Goal: Task Accomplishment & Management: Complete application form

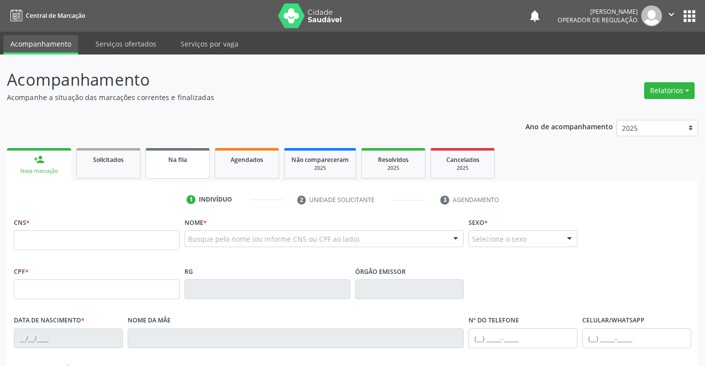
click at [179, 164] on div "Na fila" at bounding box center [178, 159] width 50 height 10
select select "7"
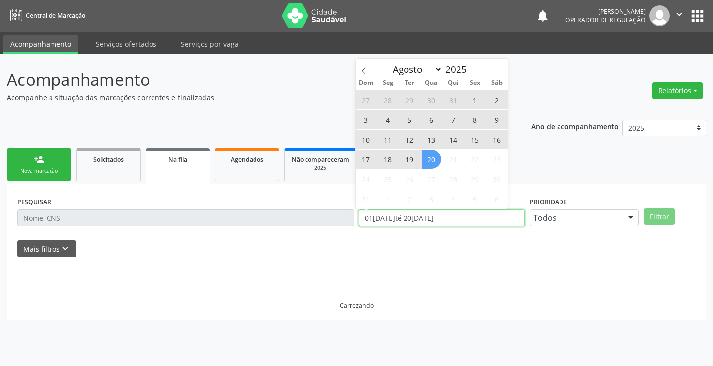
click at [334, 214] on div "PESQUISAR DATA DE SOLICITAÇÃO 01/01/2023 até 20/08/2025 Prioridade Todos Todos …" at bounding box center [356, 213] width 683 height 39
type input "2023"
select select "0"
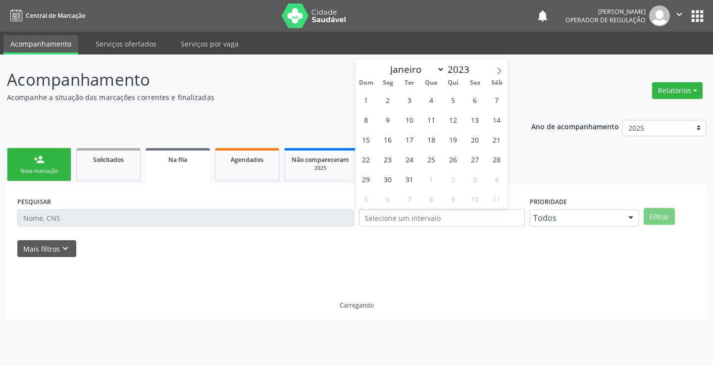
select select "7"
click at [405, 218] on input "text" at bounding box center [442, 217] width 166 height 17
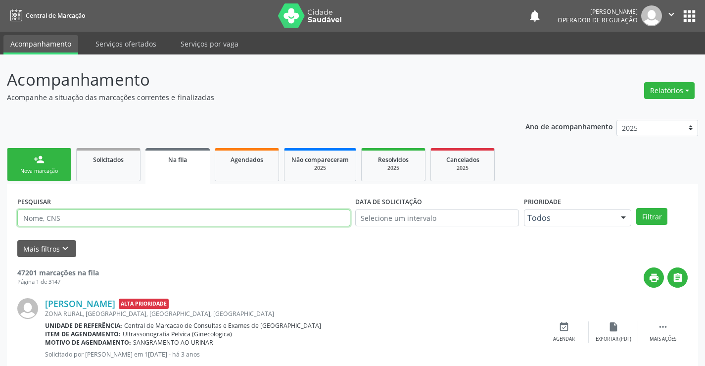
click at [63, 210] on input "text" at bounding box center [183, 217] width 333 height 17
type input "708206619268240"
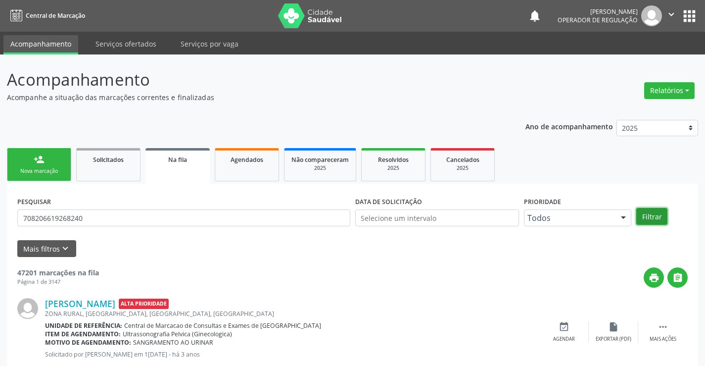
click at [657, 215] on button "Filtrar" at bounding box center [652, 216] width 31 height 17
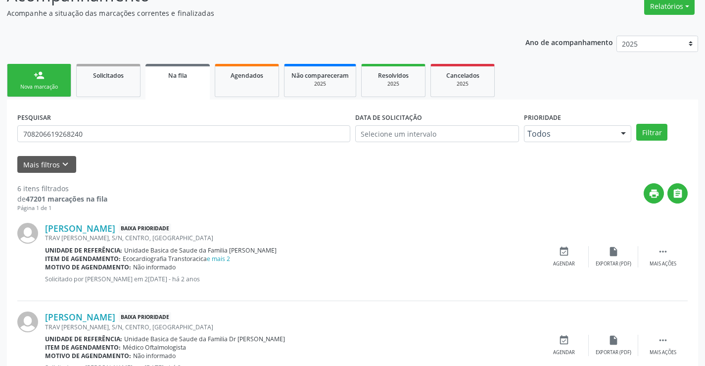
scroll to position [99, 0]
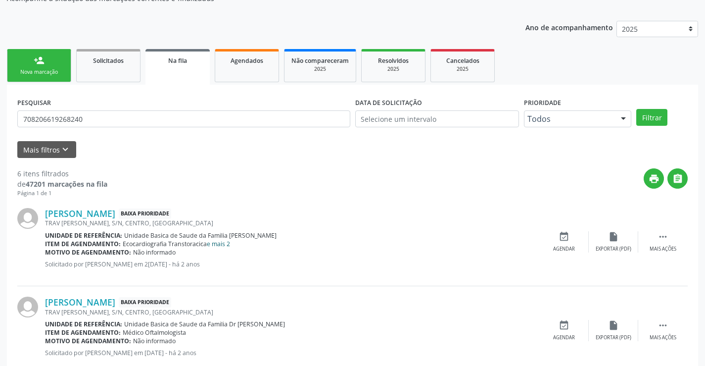
click at [220, 246] on link "e mais 2" at bounding box center [218, 244] width 23 height 8
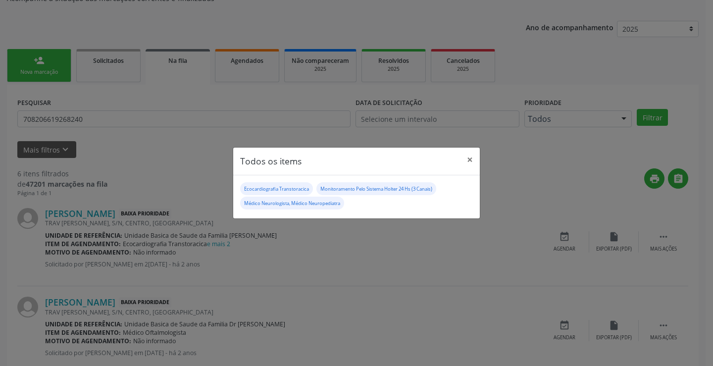
click at [379, 246] on div "Todos os items × Ecocardiografia Transtoracica Monitoramento Pelo Sistema Holte…" at bounding box center [356, 183] width 713 height 366
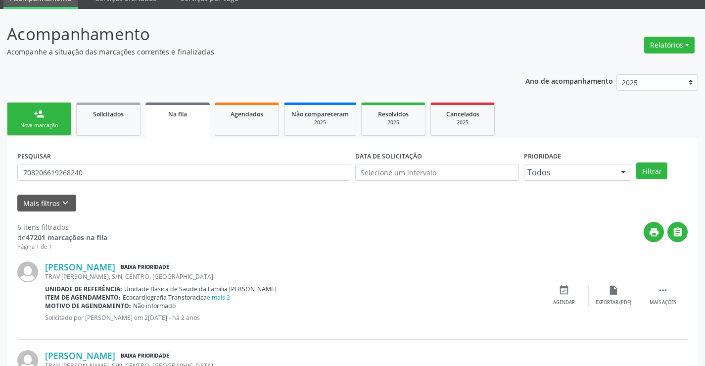
scroll to position [34, 0]
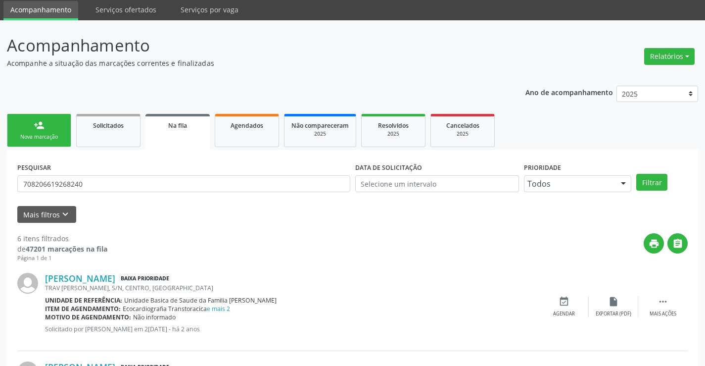
click at [48, 131] on link "person_add Nova marcação" at bounding box center [39, 130] width 64 height 33
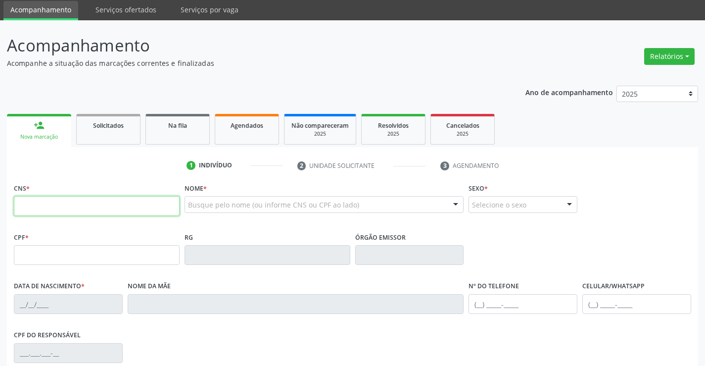
click at [87, 209] on input "text" at bounding box center [97, 206] width 166 height 20
click at [87, 208] on input "text" at bounding box center [97, 206] width 166 height 20
type input "703 0028 7461 8976"
type input "008.911.815-47"
type input "25/06/1973"
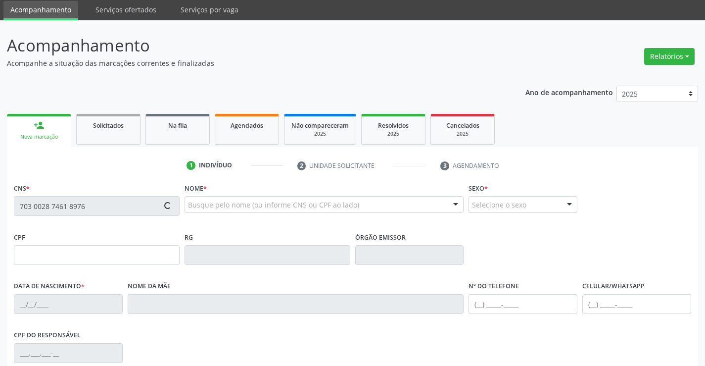
type input "Olga Alves de Miranda"
type input "(74) 99104-4931"
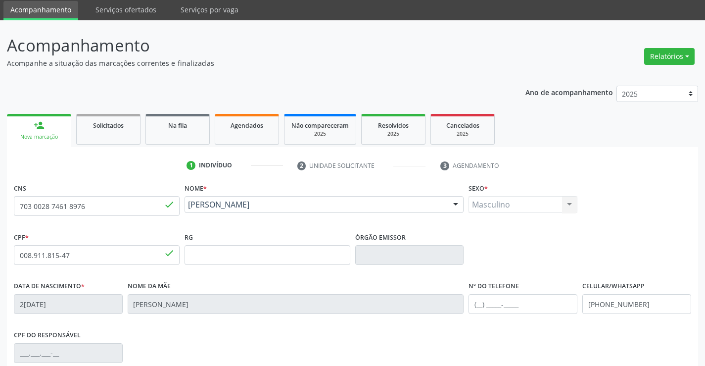
scroll to position [171, 0]
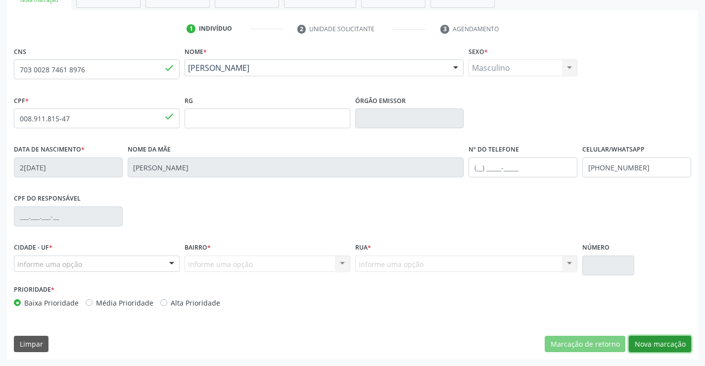
click at [658, 342] on button "Nova marcação" at bounding box center [660, 344] width 62 height 17
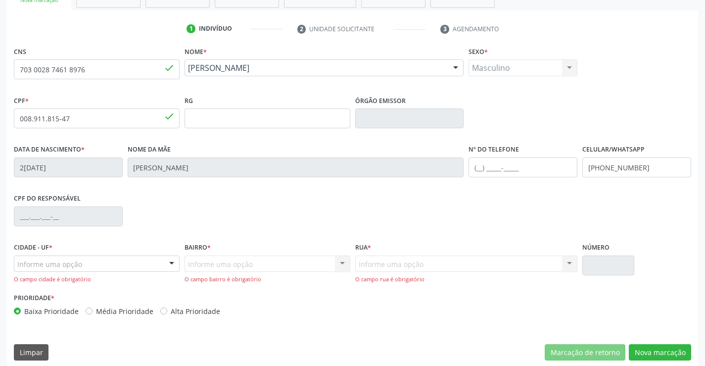
click at [492, 198] on div "CPF do responsável" at bounding box center [352, 215] width 683 height 49
click at [81, 263] on div "Informe uma opção" at bounding box center [97, 263] width 166 height 17
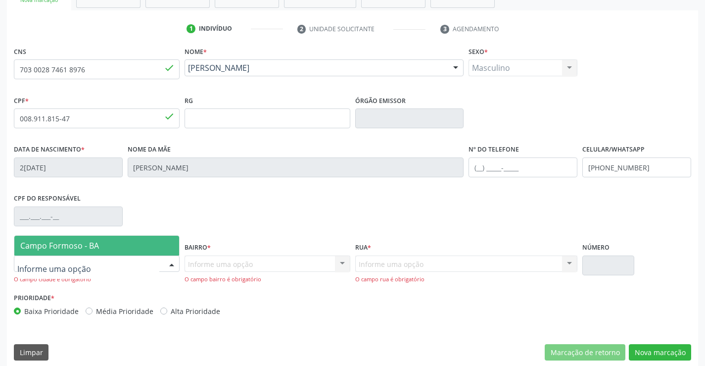
click at [85, 249] on span "Campo Formoso - BA" at bounding box center [59, 245] width 79 height 11
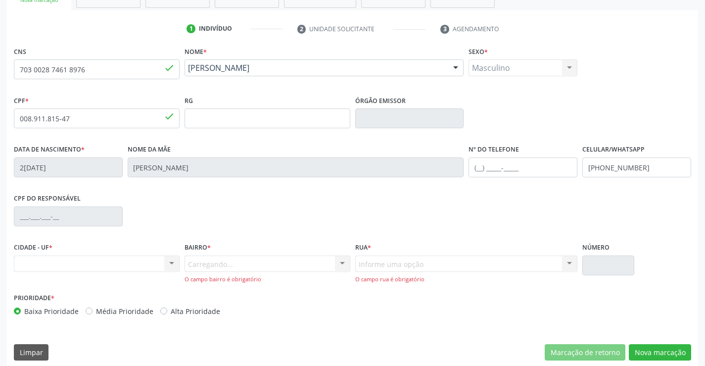
click at [193, 262] on div "Carregando... Nenhum resultado encontrado para: " " Nenhuma opção encontrada. D…" at bounding box center [268, 269] width 166 height 28
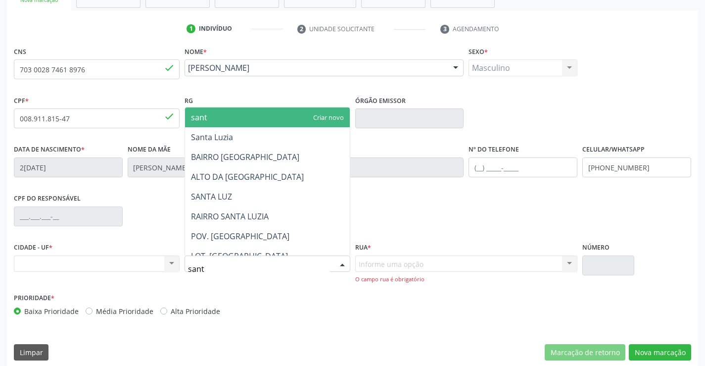
type input "santa"
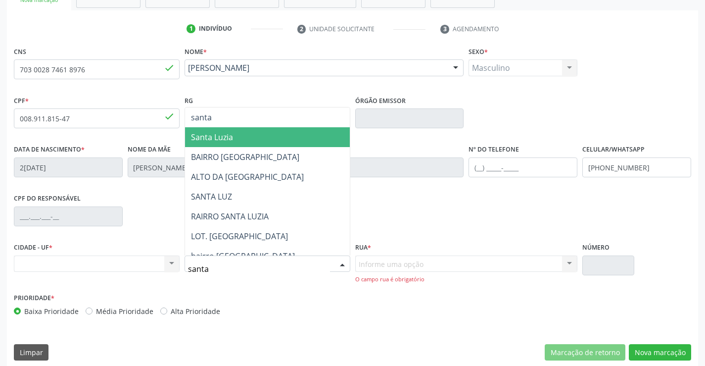
click at [240, 140] on span "Santa Luzia" at bounding box center [267, 137] width 165 height 20
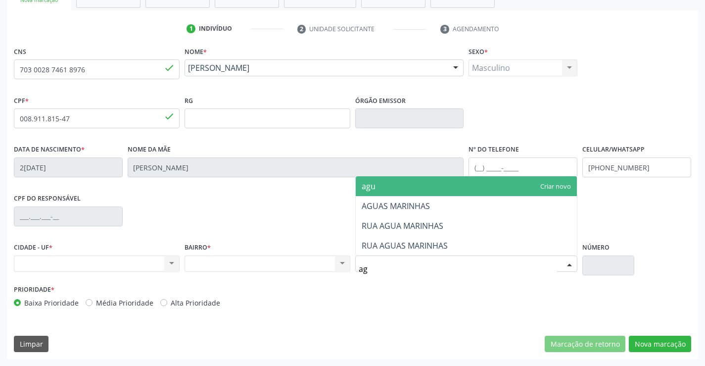
type input "agu"
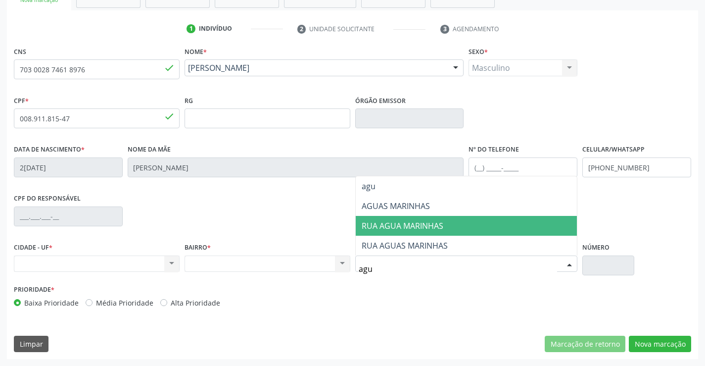
click at [424, 222] on span "RUA AGUA MARINHAS" at bounding box center [403, 225] width 82 height 11
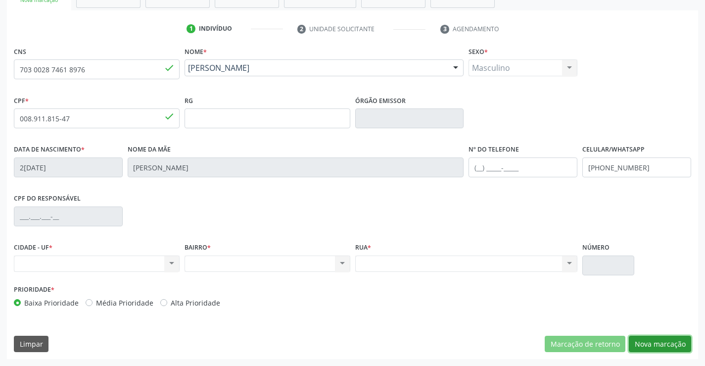
click at [672, 341] on button "Nova marcação" at bounding box center [660, 344] width 62 height 17
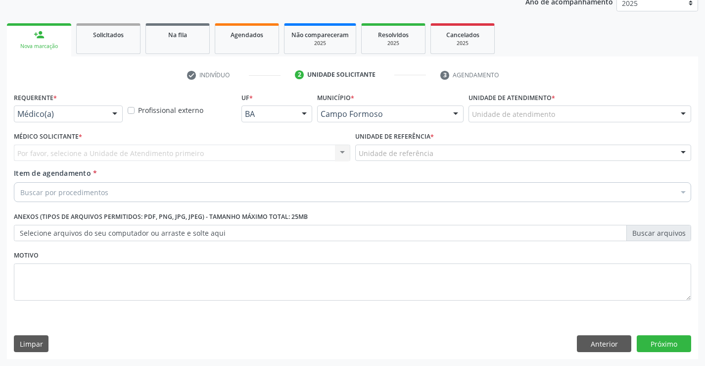
scroll to position [125, 0]
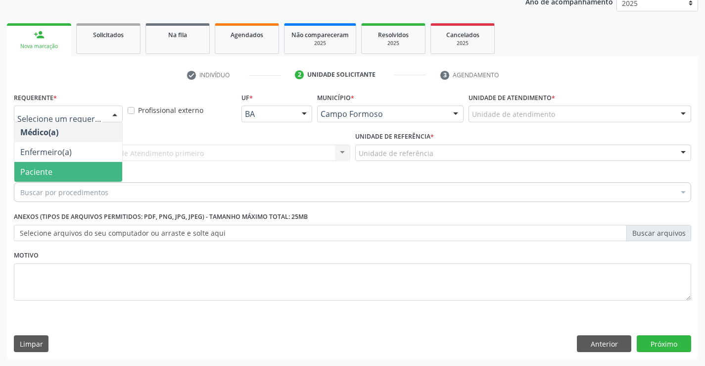
click at [48, 166] on span "Paciente" at bounding box center [36, 171] width 32 height 11
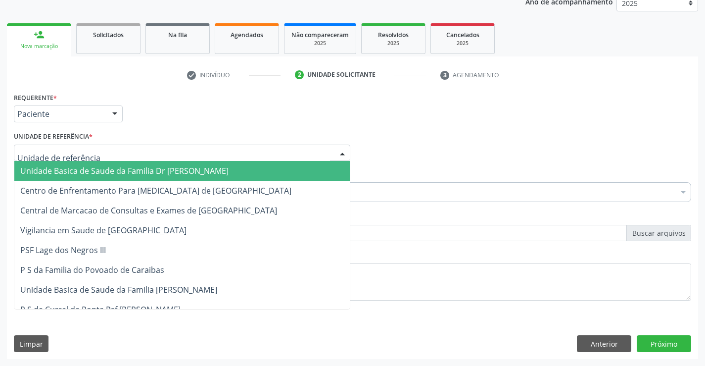
click at [64, 172] on span "Unidade Basica de Saude da Familia Dr [PERSON_NAME]" at bounding box center [124, 170] width 208 height 11
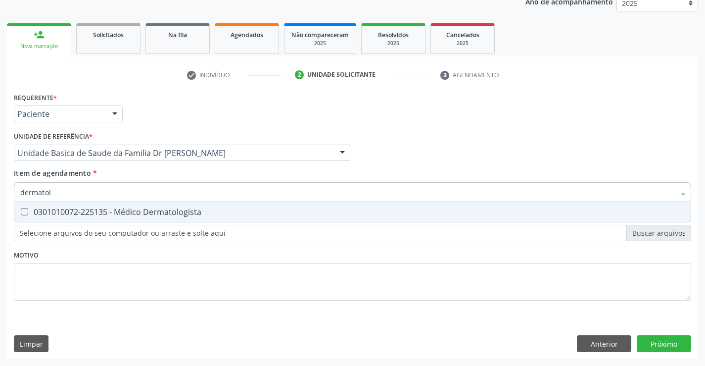
type input "dermatolo"
click at [126, 217] on span "0301010072-225135 - Médico Dermatologista" at bounding box center [352, 212] width 677 height 20
checkbox Dermatologista "true"
click at [660, 348] on div "Requerente * Paciente Médico(a) Enfermeiro(a) Paciente Nenhum resultado encontr…" at bounding box center [353, 224] width 692 height 269
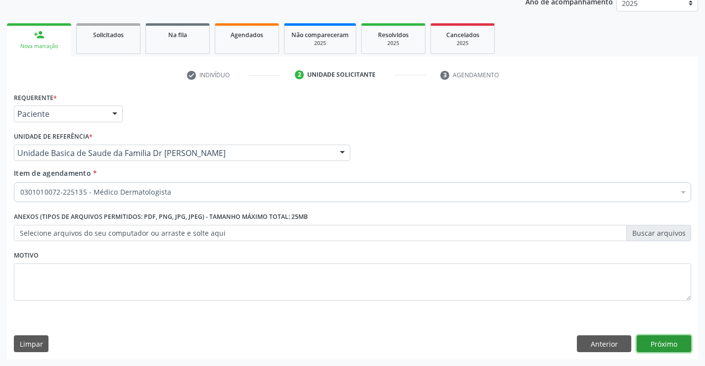
click at [673, 342] on button "Próximo" at bounding box center [664, 343] width 54 height 17
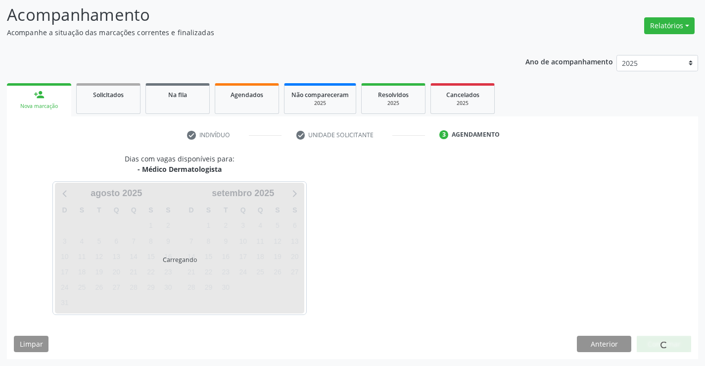
scroll to position [65, 0]
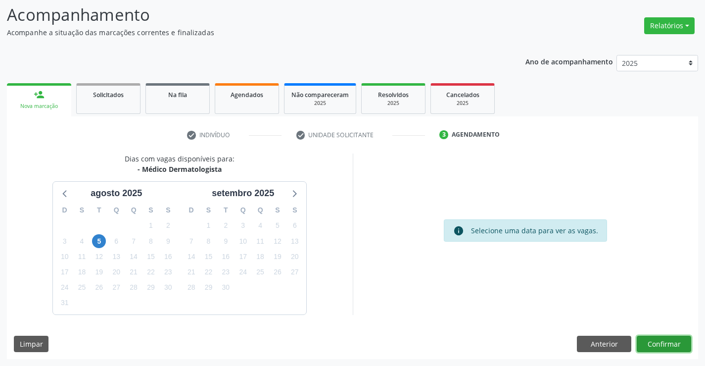
click at [673, 342] on button "Confirmar" at bounding box center [664, 344] width 54 height 17
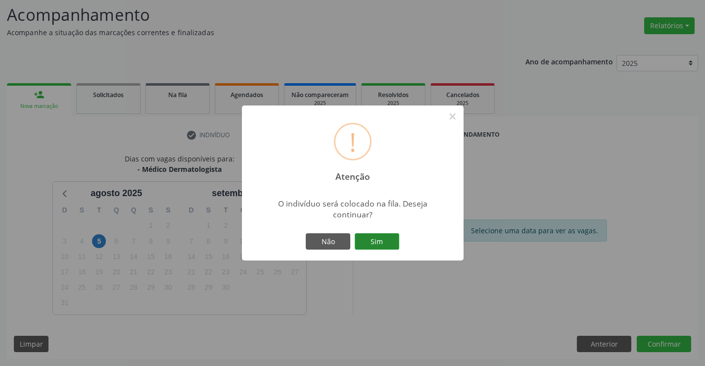
click at [378, 241] on button "Sim" at bounding box center [377, 241] width 45 height 17
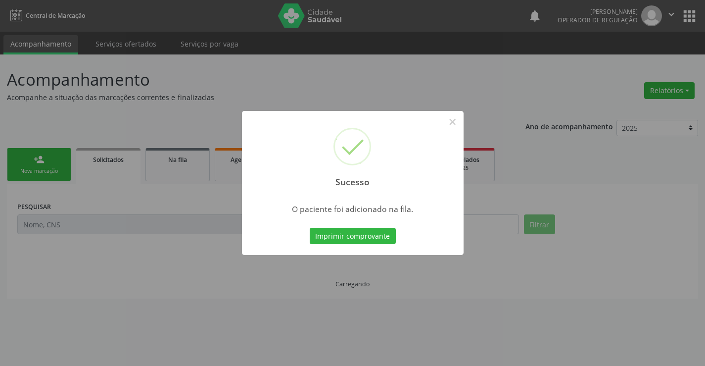
scroll to position [0, 0]
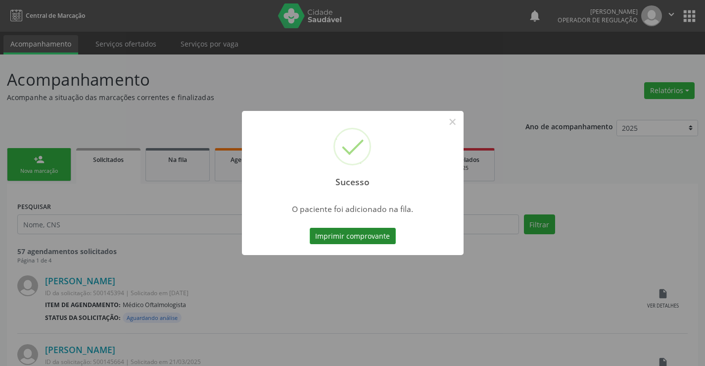
click at [353, 236] on button "Imprimir comprovante" at bounding box center [353, 236] width 86 height 17
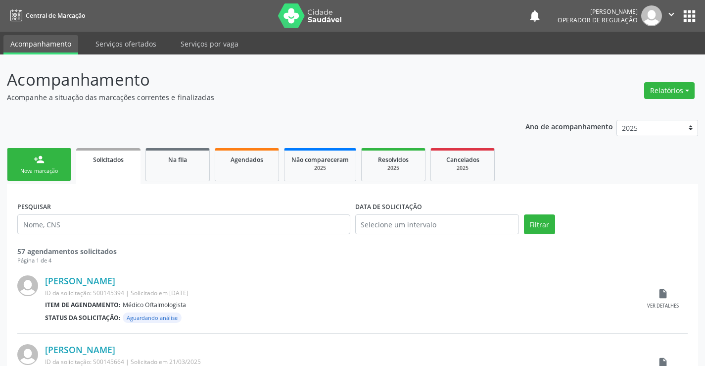
click at [46, 166] on link "person_add Nova marcação" at bounding box center [39, 164] width 64 height 33
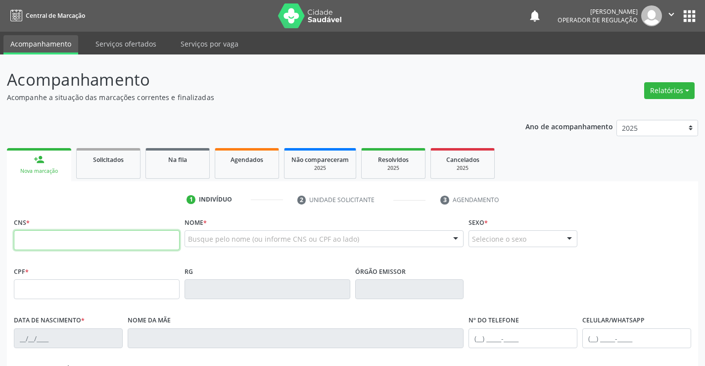
click at [51, 246] on input "text" at bounding box center [97, 240] width 166 height 20
type input "708 6025 0199 2088"
type input "1315391759"
type input "31/08/1983"
type input "(74) 98823-8138"
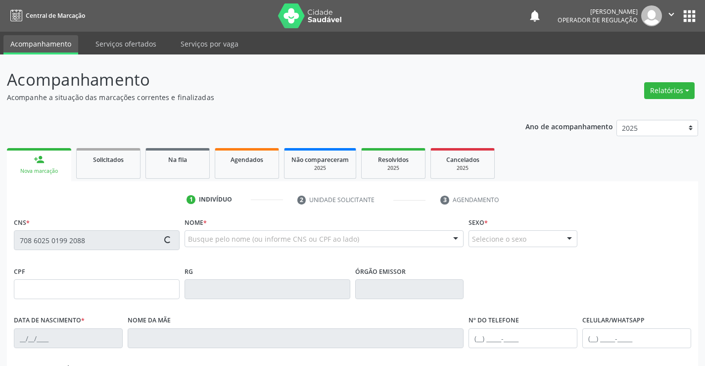
type input "(74) 99192-9367"
type input "008.211.065-46"
type input "13"
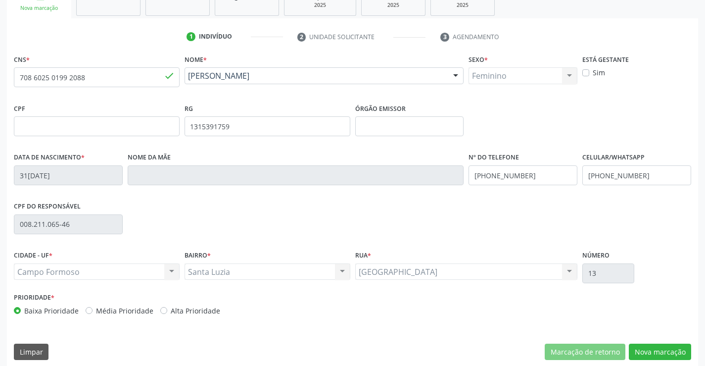
scroll to position [171, 0]
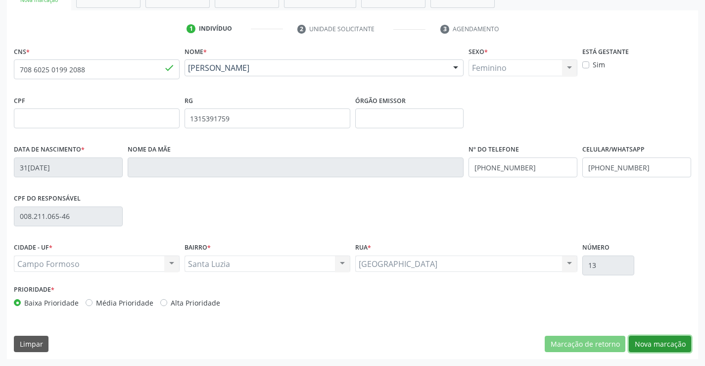
click at [661, 343] on button "Nova marcação" at bounding box center [660, 344] width 62 height 17
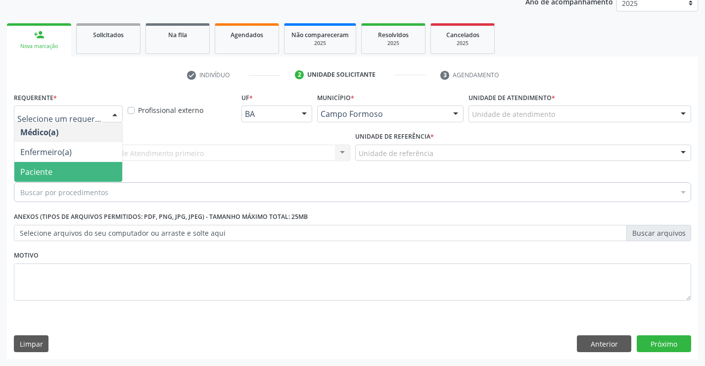
click at [48, 171] on span "Paciente" at bounding box center [36, 171] width 32 height 11
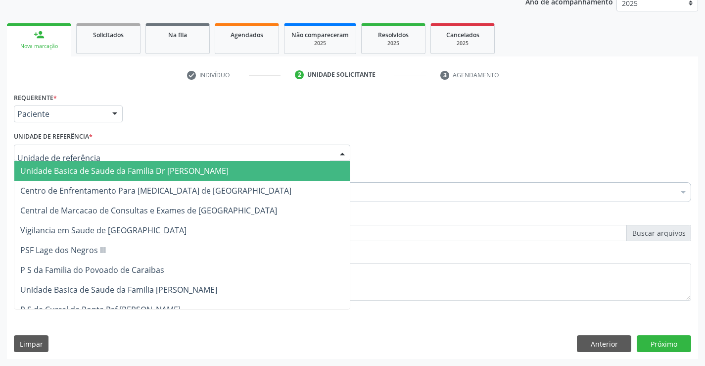
click at [131, 171] on span "Unidade Basica de Saude da Familia Dr [PERSON_NAME]" at bounding box center [124, 170] width 208 height 11
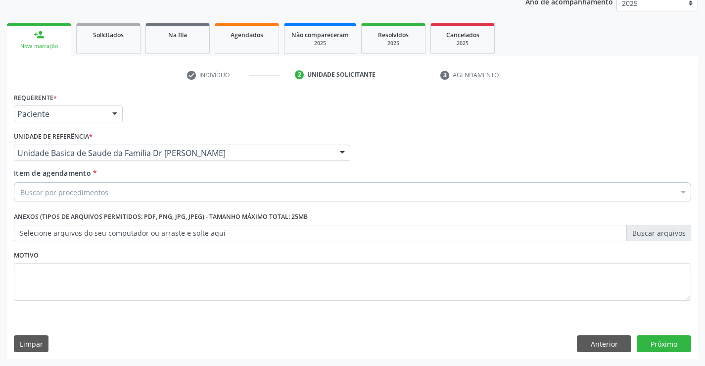
click at [127, 191] on div "Buscar por procedimentos" at bounding box center [353, 192] width 678 height 20
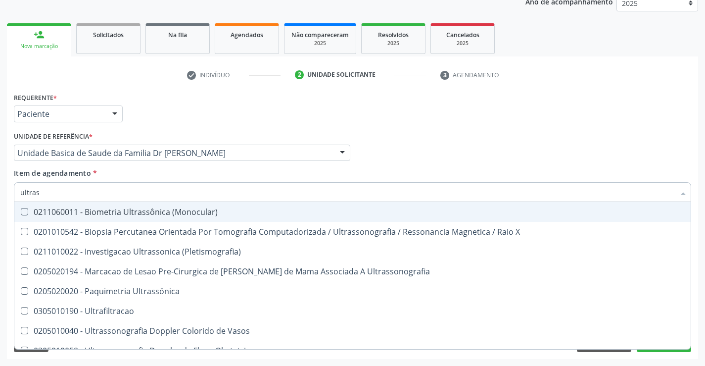
type input "ultrass"
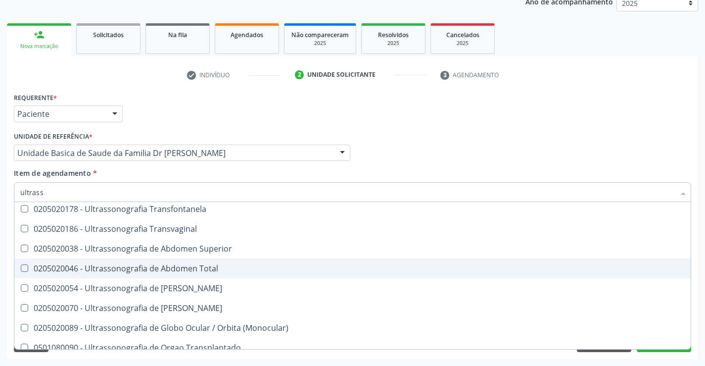
scroll to position [198, 0]
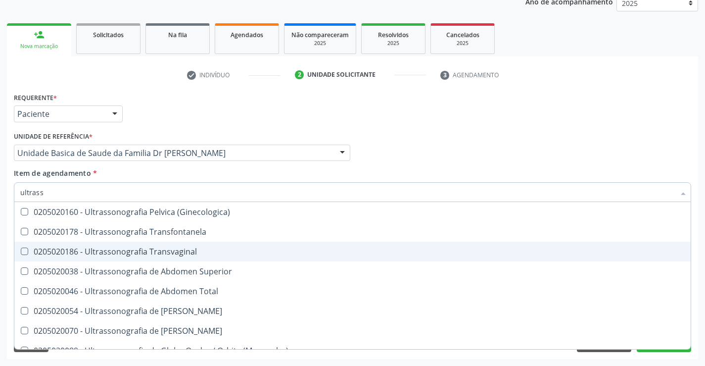
click at [227, 250] on div "0205020186 - Ultrassonografia Transvaginal" at bounding box center [352, 252] width 665 height 8
checkbox Transvaginal "true"
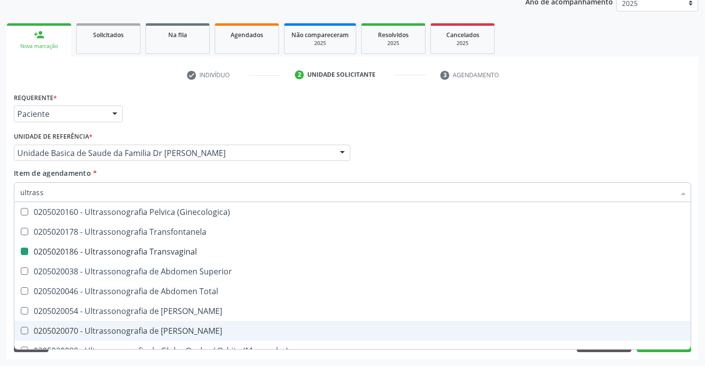
click at [697, 333] on div "Requerente * Paciente Médico(a) Enfermeiro(a) Paciente Nenhum resultado encontr…" at bounding box center [353, 224] width 692 height 269
checkbox X "true"
checkbox Transvaginal "false"
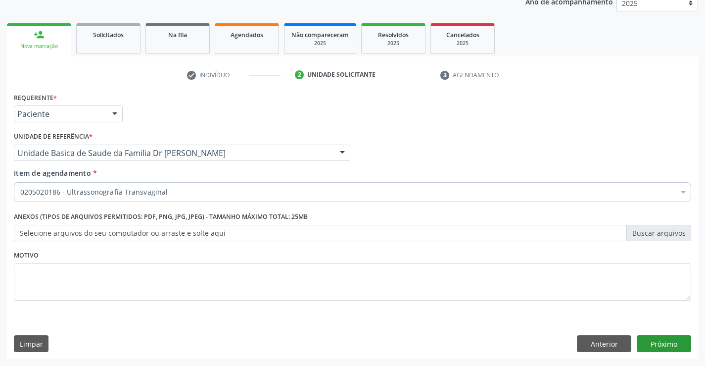
scroll to position [0, 0]
click at [668, 343] on button "Próximo" at bounding box center [664, 343] width 54 height 17
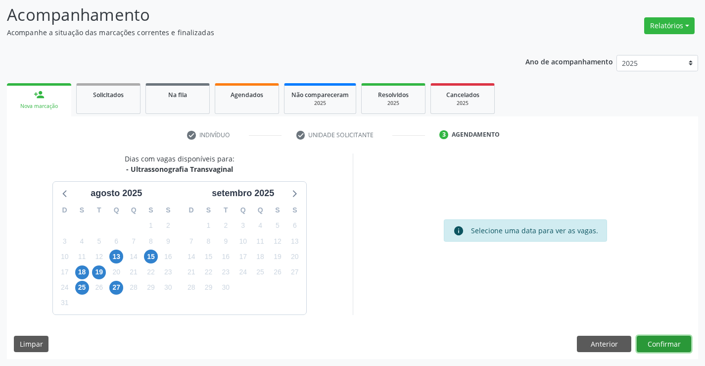
click at [655, 346] on button "Confirmar" at bounding box center [664, 344] width 54 height 17
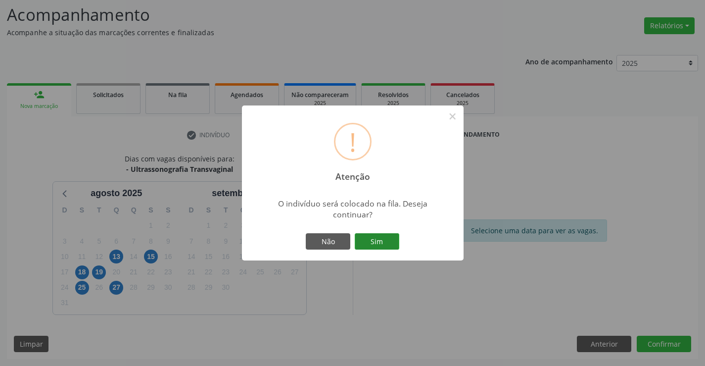
click at [370, 242] on button "Sim" at bounding box center [377, 241] width 45 height 17
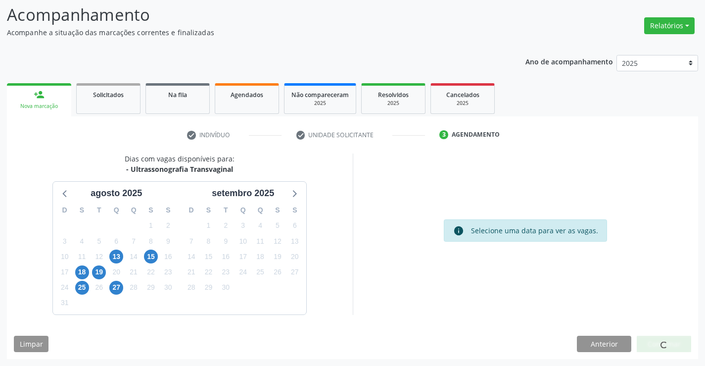
scroll to position [0, 0]
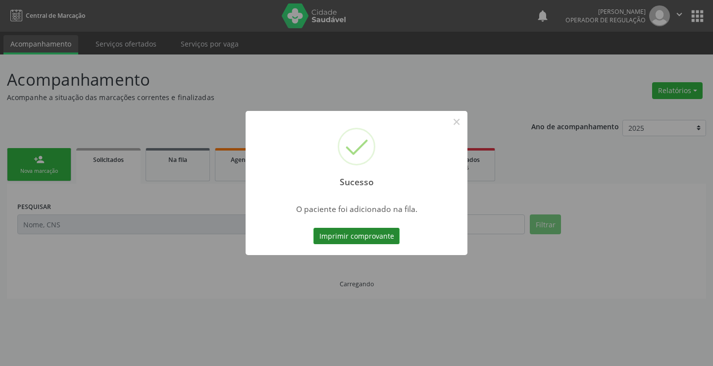
click at [359, 238] on button "Imprimir comprovante" at bounding box center [356, 236] width 86 height 17
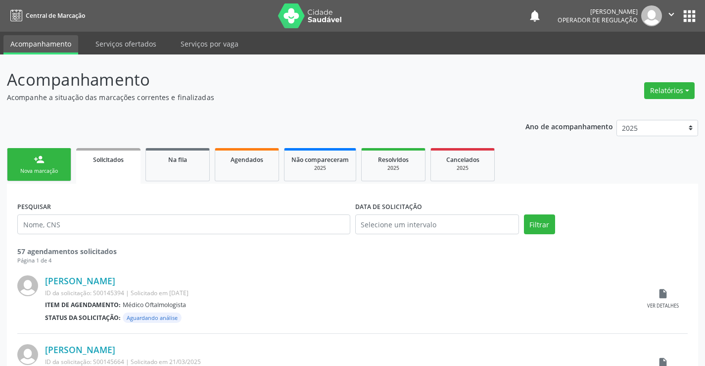
click at [33, 168] on div "Nova marcação" at bounding box center [39, 170] width 50 height 7
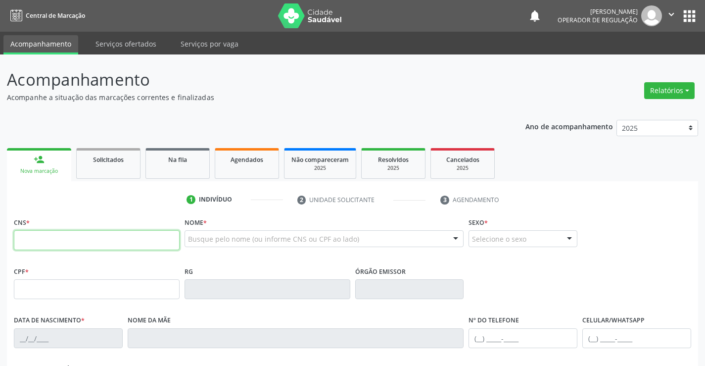
click at [85, 240] on input "text" at bounding box center [97, 240] width 166 height 20
click at [86, 244] on input "text" at bounding box center [97, 240] width 166 height 20
type input "702 0088 5234 1588"
type input "1646426177"
type input "21/12/1988"
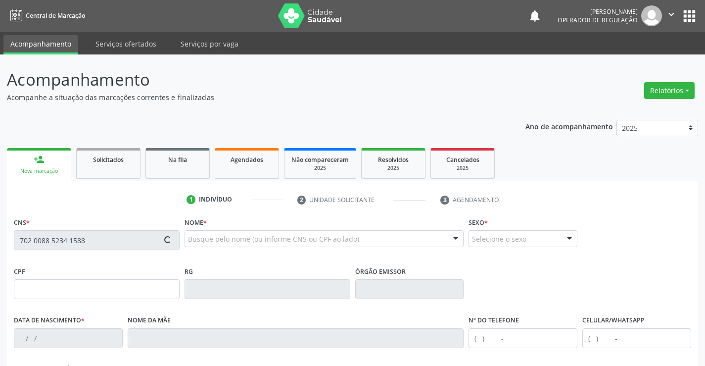
type input "S/N"
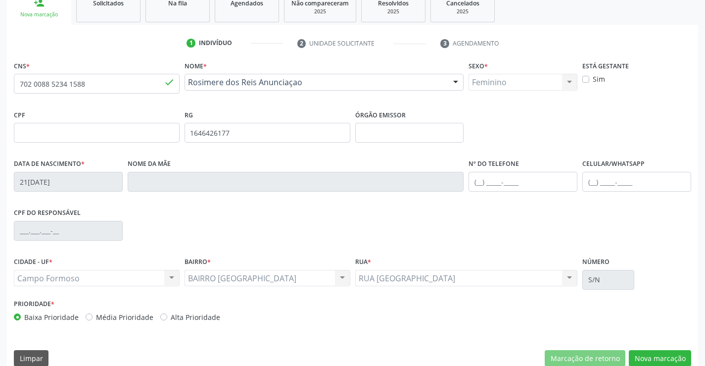
scroll to position [171, 0]
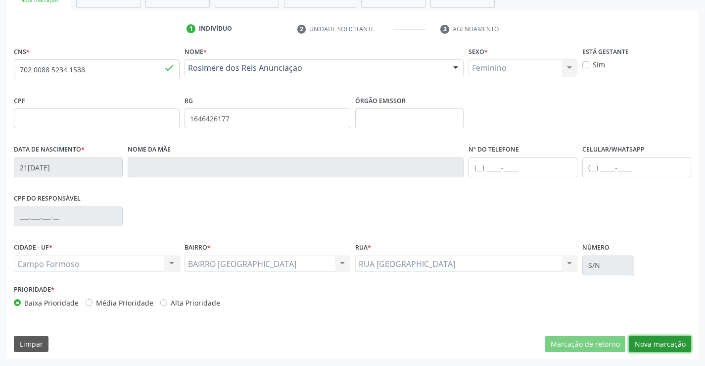
click at [652, 343] on button "Nova marcação" at bounding box center [660, 344] width 62 height 17
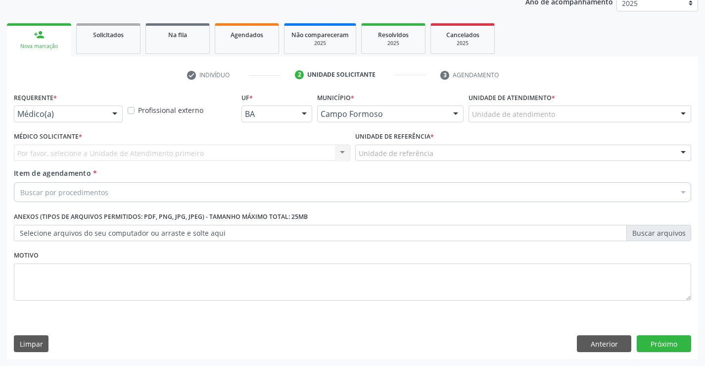
scroll to position [125, 0]
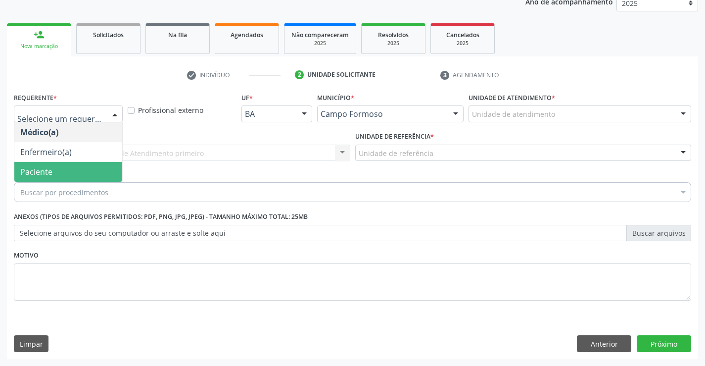
click at [47, 171] on span "Paciente" at bounding box center [36, 171] width 32 height 11
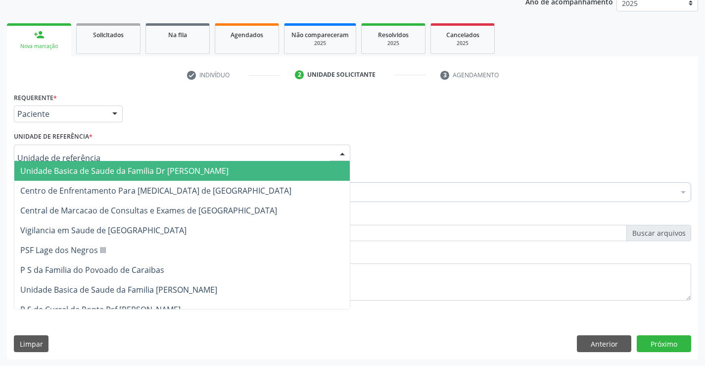
click at [81, 172] on span "Unidade Basica de Saude da Familia Dr [PERSON_NAME]" at bounding box center [124, 170] width 208 height 11
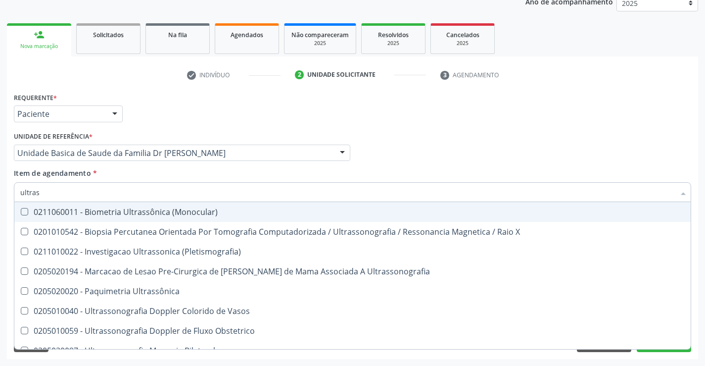
type input "ultrass"
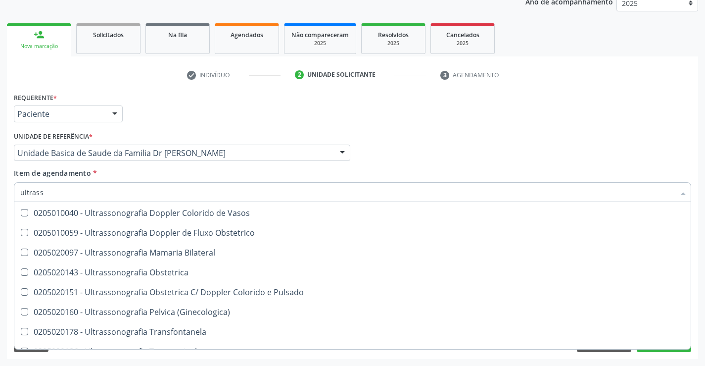
scroll to position [99, 0]
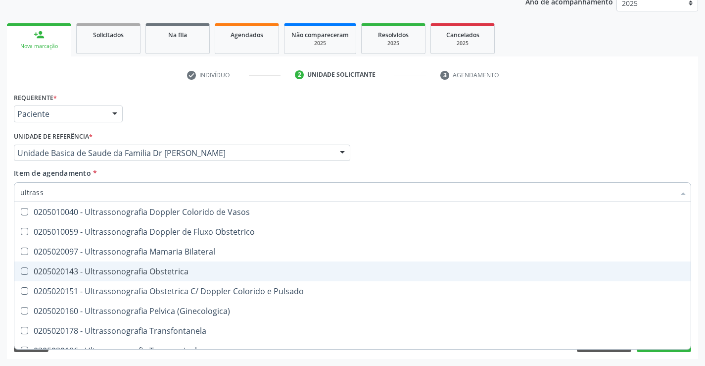
click at [216, 275] on div "0205020143 - Ultrassonografia Obstetrica" at bounding box center [352, 271] width 665 height 8
checkbox Obstetrica "true"
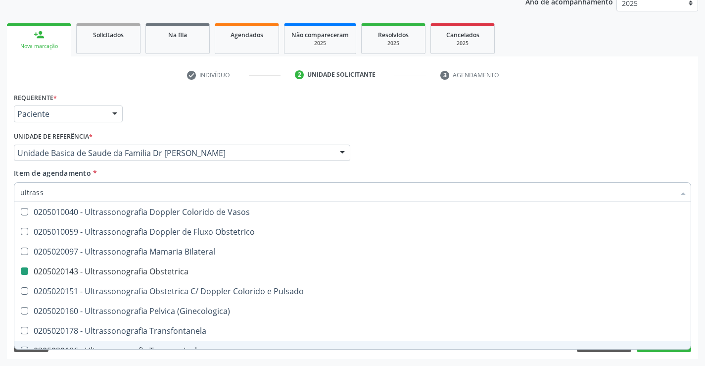
click at [702, 332] on div "Acompanhamento Acompanhe a situação das marcações correntes e finalizadas Relat…" at bounding box center [352, 148] width 705 height 436
checkbox X "true"
checkbox Obstetrica "false"
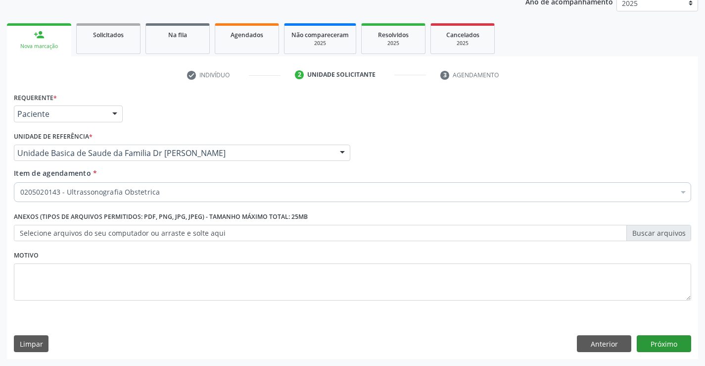
scroll to position [0, 0]
click at [661, 346] on button "Próximo" at bounding box center [664, 343] width 54 height 17
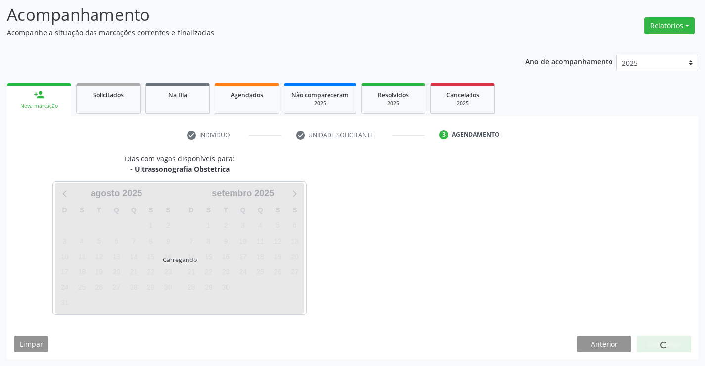
scroll to position [65, 0]
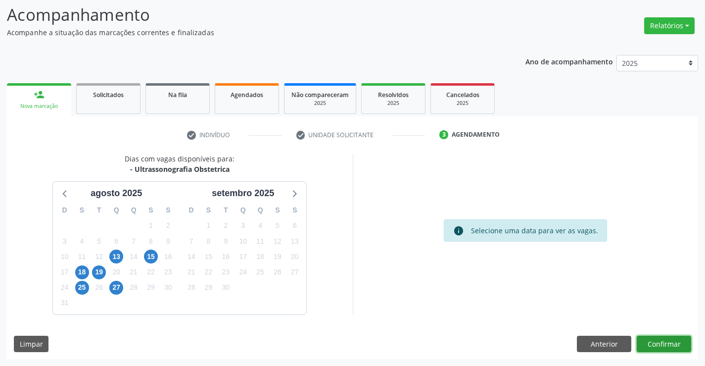
click at [653, 340] on button "Confirmar" at bounding box center [664, 344] width 54 height 17
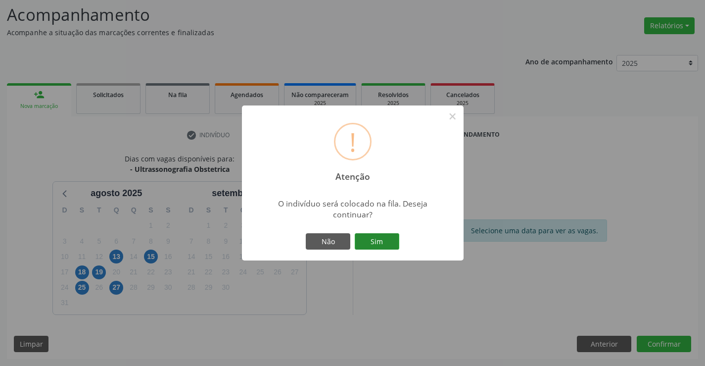
click at [373, 238] on button "Sim" at bounding box center [377, 241] width 45 height 17
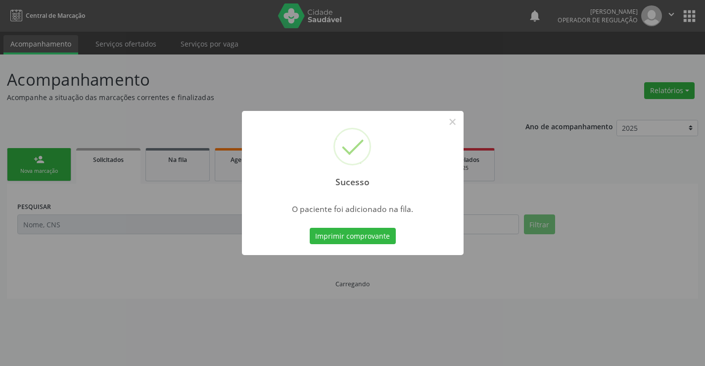
scroll to position [0, 0]
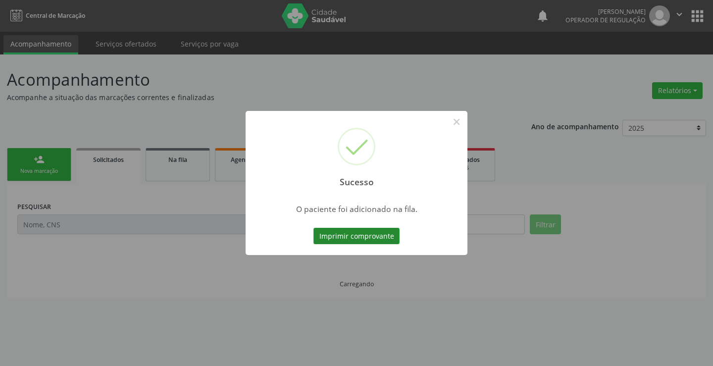
click at [374, 238] on button "Imprimir comprovante" at bounding box center [356, 236] width 86 height 17
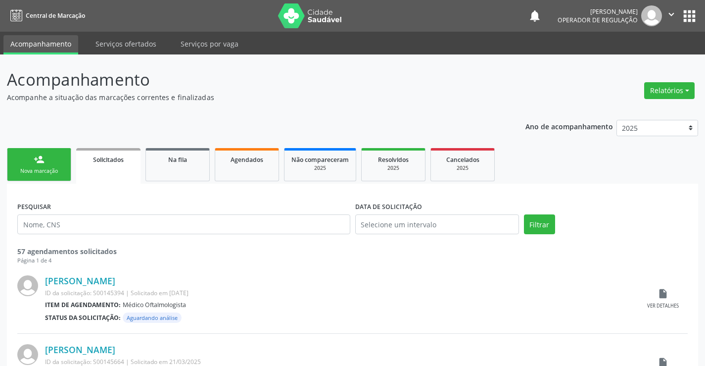
click at [44, 170] on div "Nova marcação" at bounding box center [39, 170] width 50 height 7
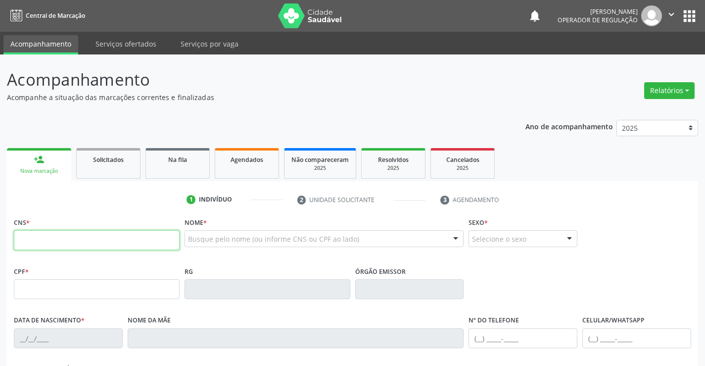
click at [87, 243] on input "text" at bounding box center [97, 240] width 166 height 20
click at [53, 245] on input "text" at bounding box center [97, 240] width 166 height 20
type input "706 3077 6106 3878"
type input "17/07/1993"
type input "(74) 8849-1377"
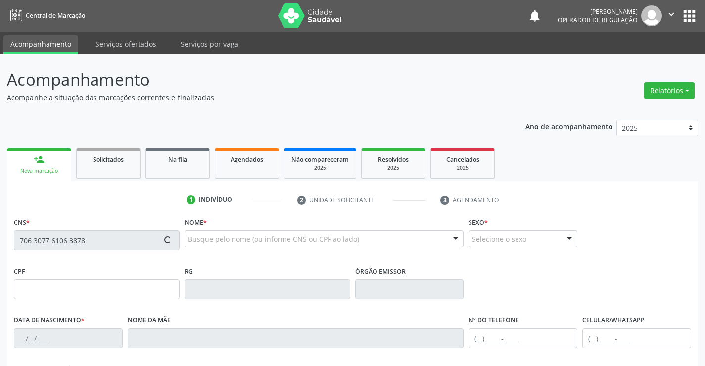
type input "(74) 98125-1337"
type input "S/N"
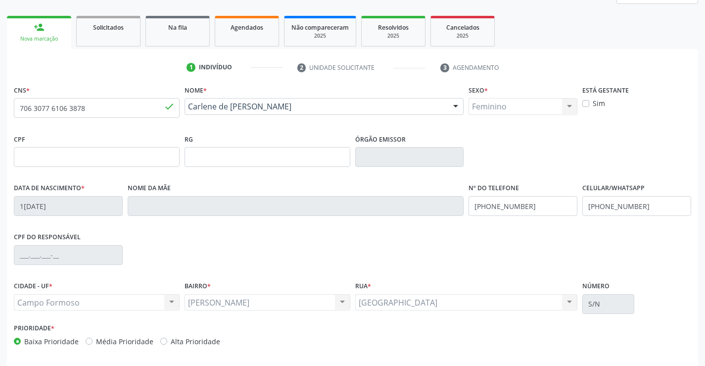
scroll to position [171, 0]
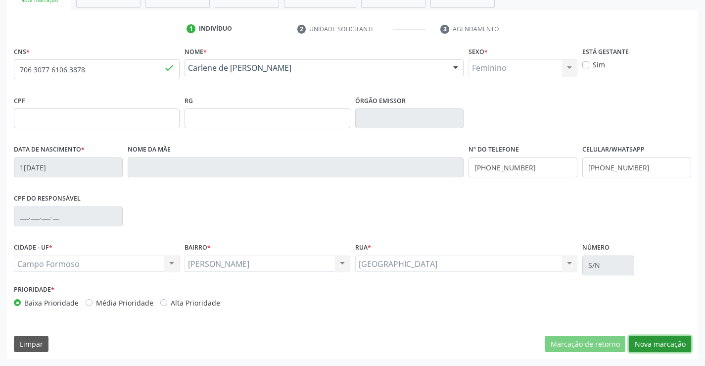
click at [662, 338] on button "Nova marcação" at bounding box center [660, 344] width 62 height 17
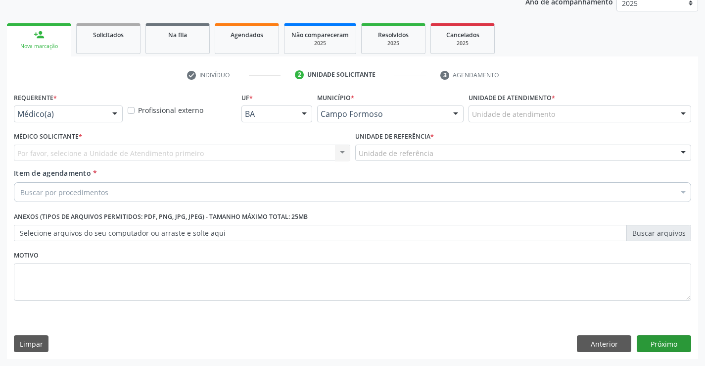
scroll to position [125, 0]
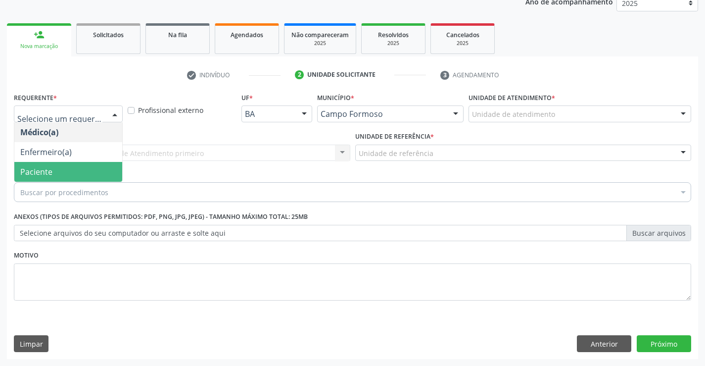
click at [58, 171] on span "Paciente" at bounding box center [68, 172] width 108 height 20
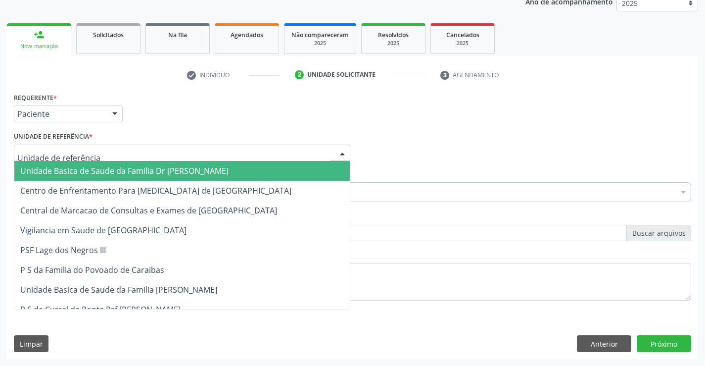
click at [66, 168] on span "Unidade Basica de Saude da Familia Dr [PERSON_NAME]" at bounding box center [124, 170] width 208 height 11
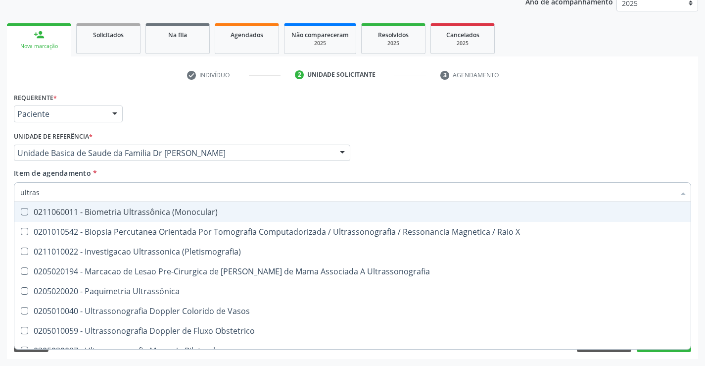
type input "ultrass"
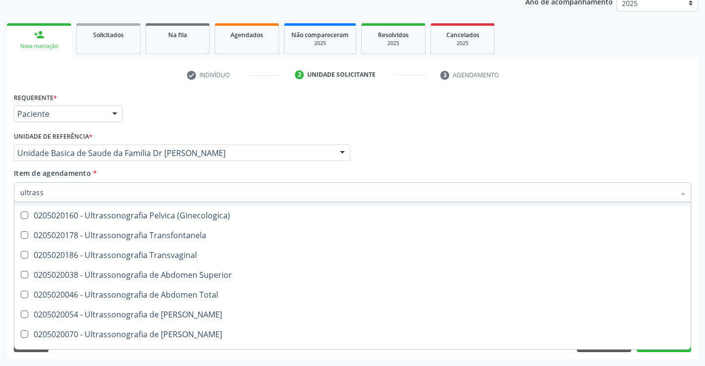
scroll to position [198, 0]
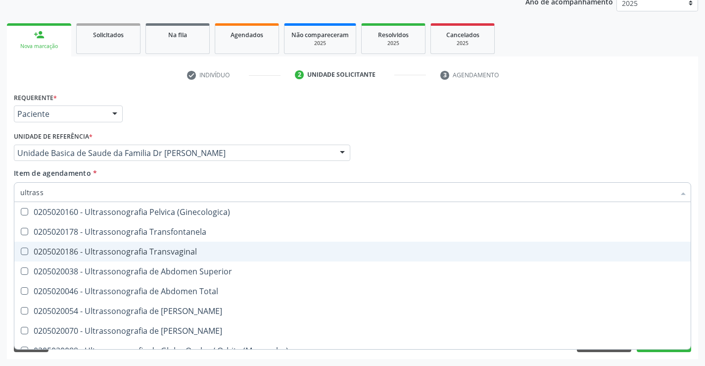
click at [220, 250] on div "0205020186 - Ultrassonografia Transvaginal" at bounding box center [352, 252] width 665 height 8
checkbox Transvaginal "true"
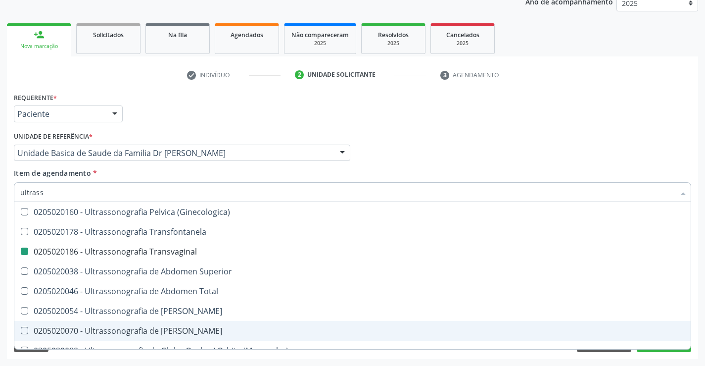
click at [703, 320] on div "Acompanhamento Acompanhe a situação das marcações correntes e finalizadas Relat…" at bounding box center [352, 148] width 705 height 436
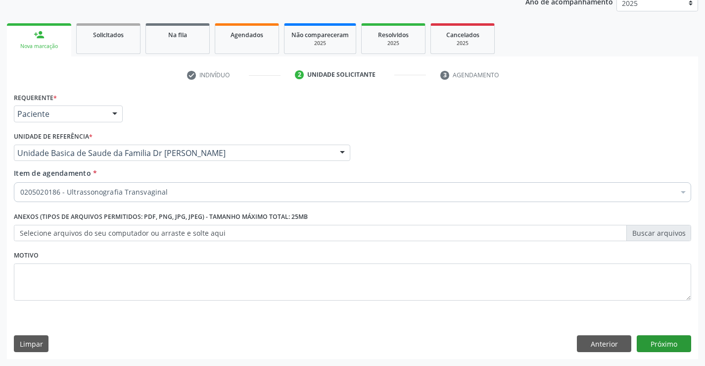
scroll to position [0, 0]
click at [669, 343] on button "Próximo" at bounding box center [664, 343] width 54 height 17
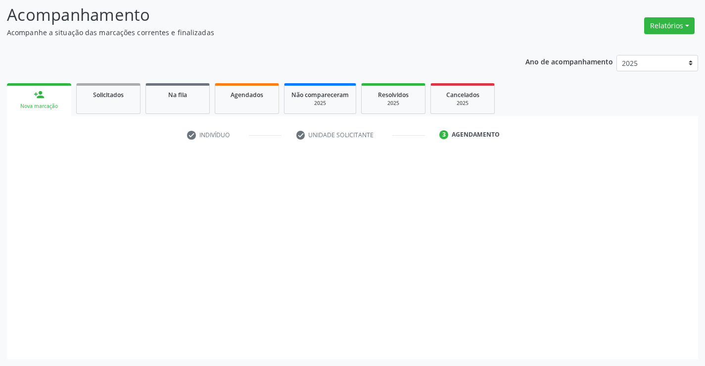
scroll to position [65, 0]
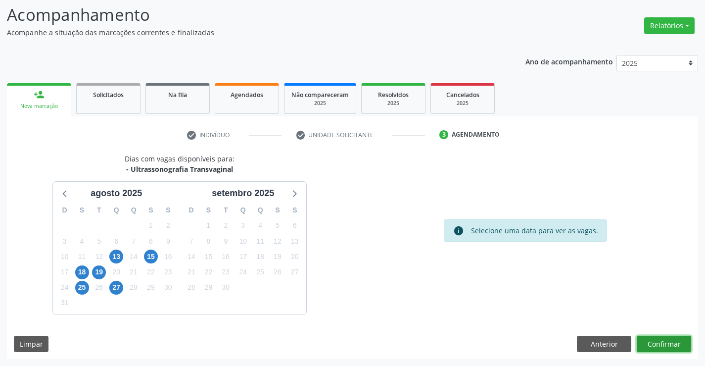
click at [669, 343] on button "Confirmar" at bounding box center [664, 344] width 54 height 17
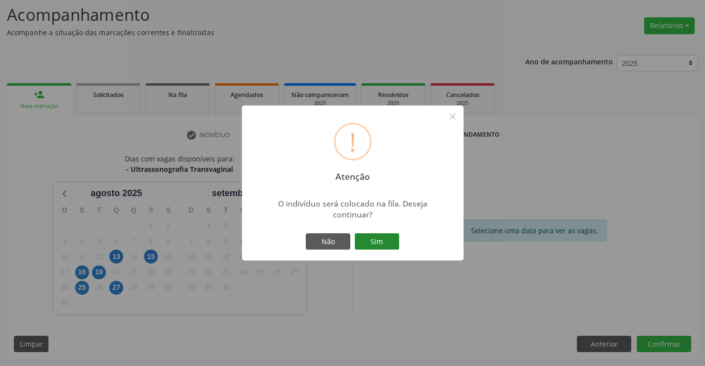
click at [376, 241] on button "Sim" at bounding box center [377, 241] width 45 height 17
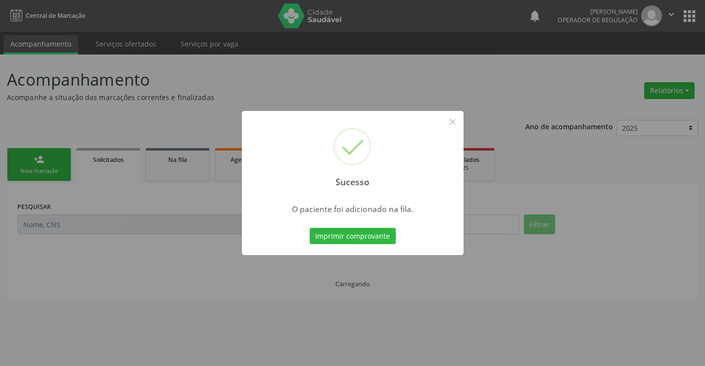
scroll to position [0, 0]
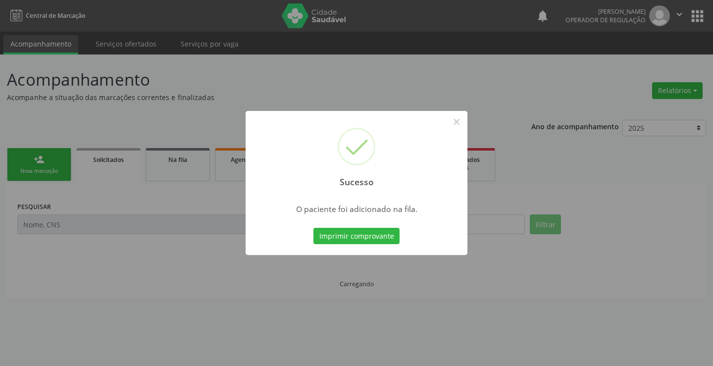
click at [375, 239] on button "Imprimir comprovante" at bounding box center [356, 236] width 86 height 17
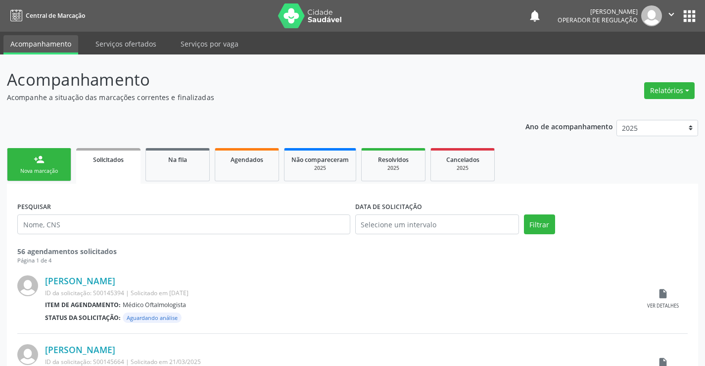
click at [44, 159] on div "person_add" at bounding box center [39, 159] width 11 height 11
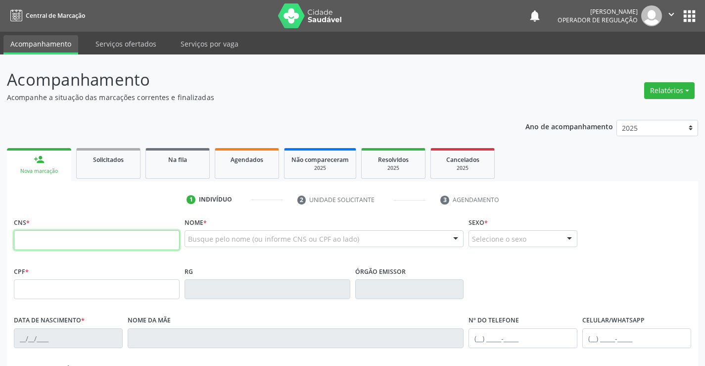
click at [70, 244] on input "text" at bounding box center [97, 240] width 166 height 20
click at [41, 235] on input "text" at bounding box center [97, 240] width 166 height 20
type input "700 0084 7054 0704"
type input "2216247596"
type input "07/12/2012"
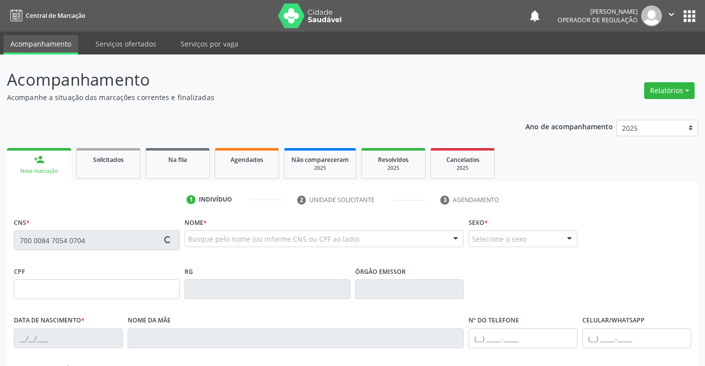
type input "SN"
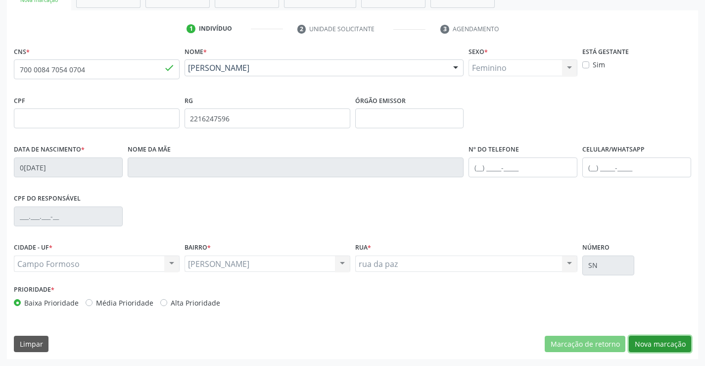
click at [668, 342] on button "Nova marcação" at bounding box center [660, 344] width 62 height 17
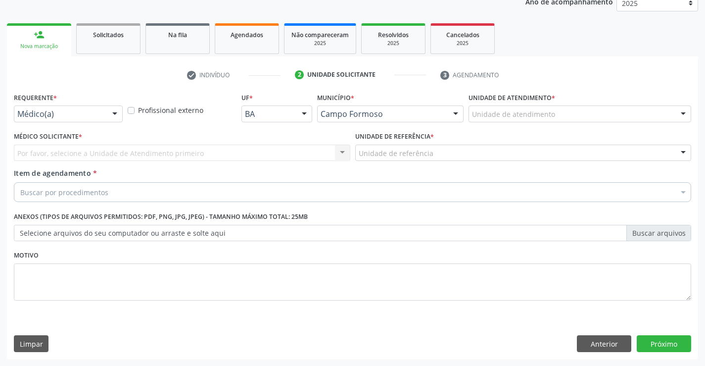
scroll to position [125, 0]
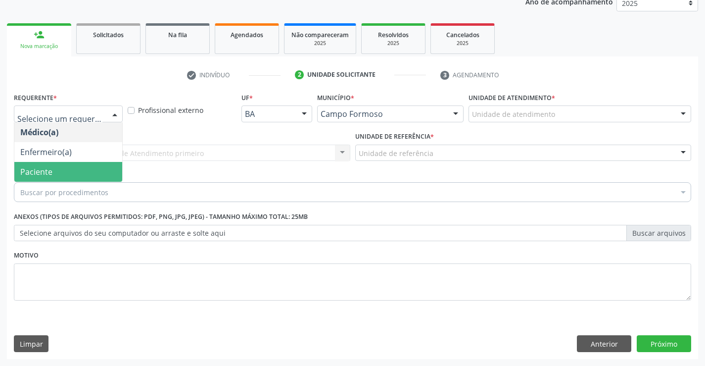
click at [39, 167] on span "Paciente" at bounding box center [36, 171] width 32 height 11
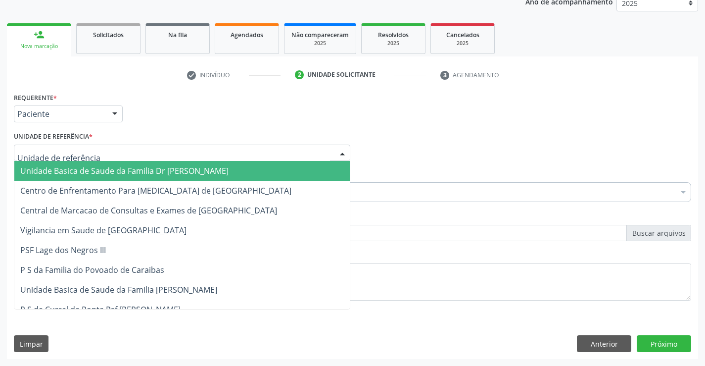
click at [63, 168] on span "Unidade Basica de Saude da Familia Dr [PERSON_NAME]" at bounding box center [124, 170] width 208 height 11
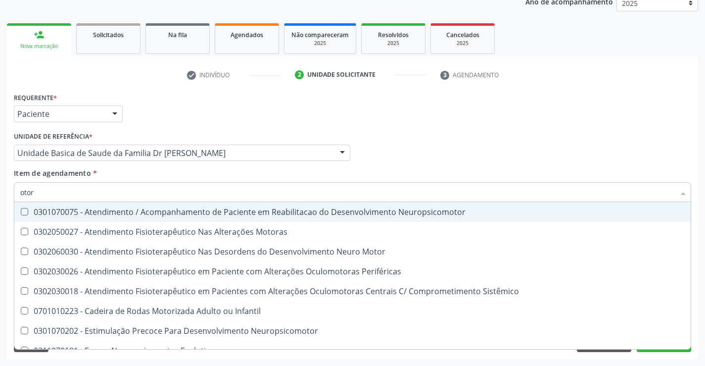
type input "otorr"
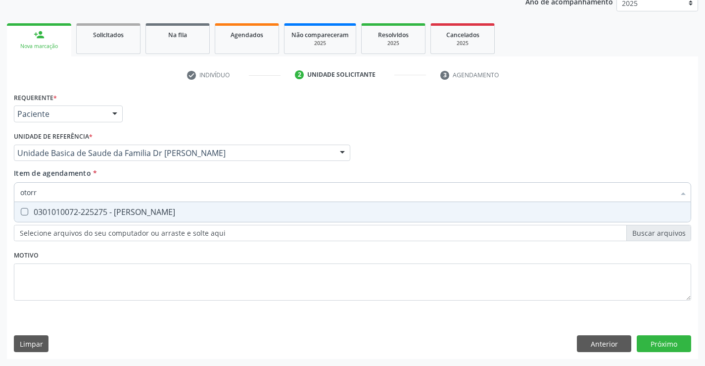
click at [151, 216] on div "0301010072-225275 - Médico Otorrinolaringologista" at bounding box center [352, 212] width 665 height 8
checkbox Otorrinolaringologista "true"
click at [671, 342] on div "Requerente * Paciente Médico(a) Enfermeiro(a) Paciente Nenhum resultado encontr…" at bounding box center [353, 224] width 692 height 269
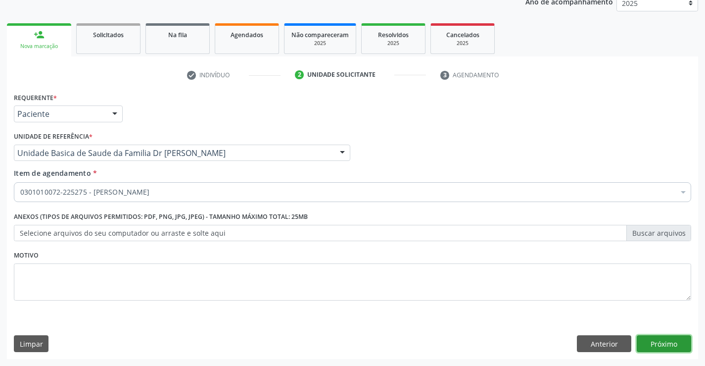
click at [671, 342] on button "Próximo" at bounding box center [664, 343] width 54 height 17
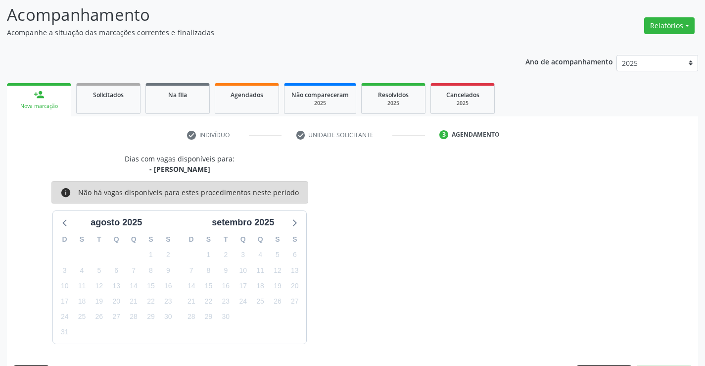
scroll to position [94, 0]
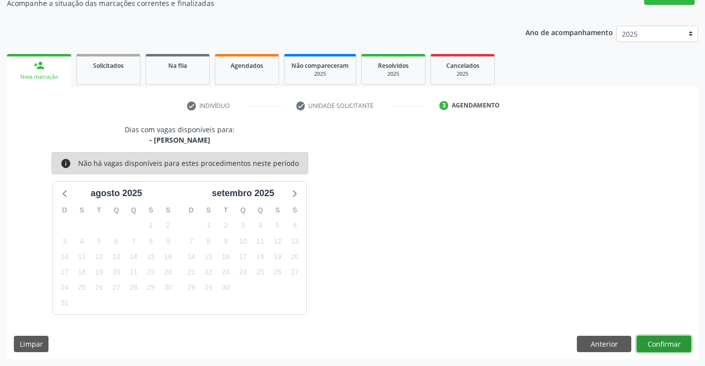
click at [666, 338] on button "Confirmar" at bounding box center [664, 344] width 54 height 17
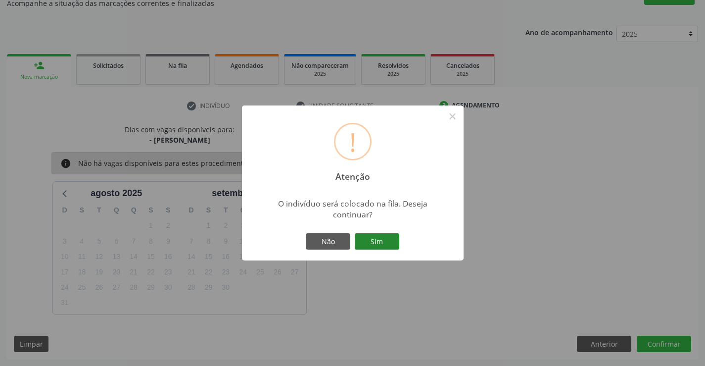
click at [383, 236] on button "Sim" at bounding box center [377, 241] width 45 height 17
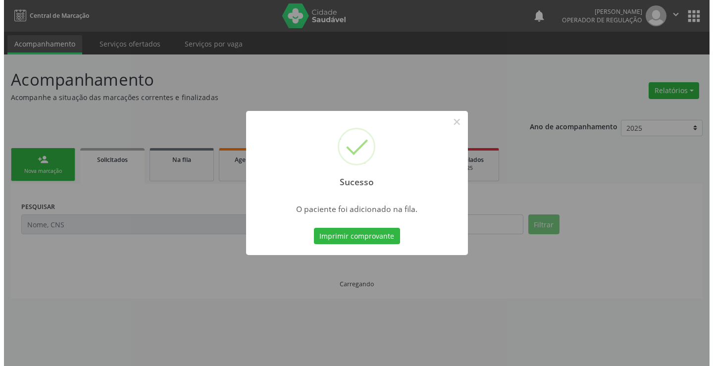
scroll to position [0, 0]
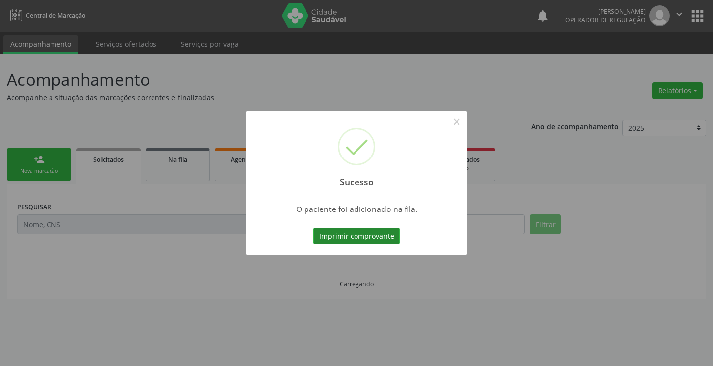
click at [378, 233] on button "Imprimir comprovante" at bounding box center [356, 236] width 86 height 17
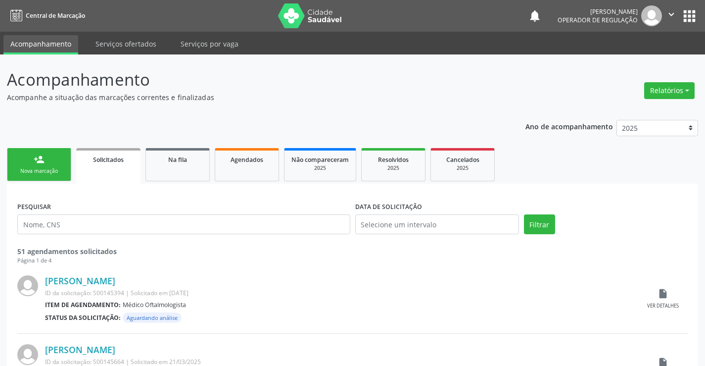
click at [34, 160] on div "person_add" at bounding box center [39, 159] width 11 height 11
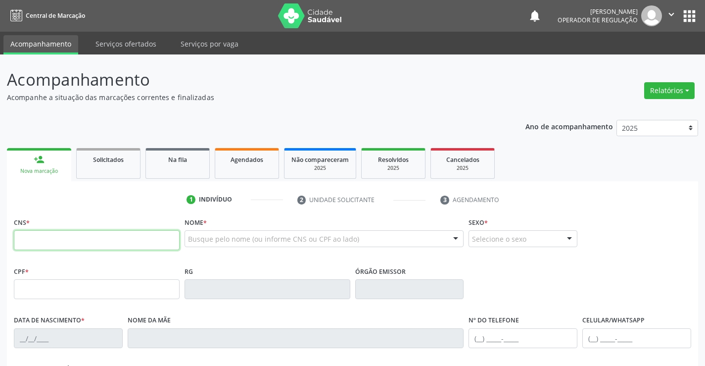
click at [56, 242] on input "text" at bounding box center [97, 240] width 166 height 20
click at [45, 238] on input "text" at bounding box center [97, 240] width 166 height 20
type input "709 6056 4850 3477"
type input "[DATE]"
type input "[PHONE_NUMBER]"
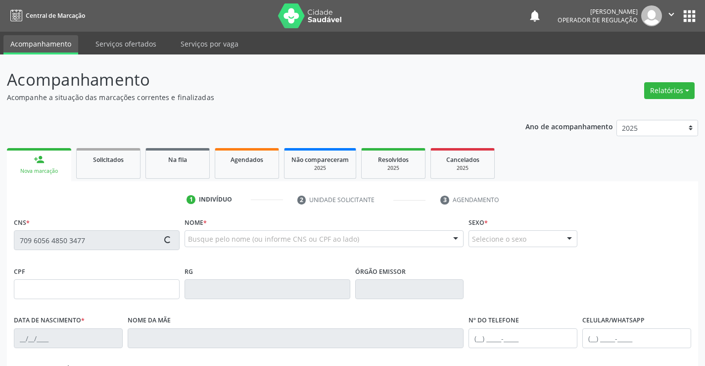
type input "S/N"
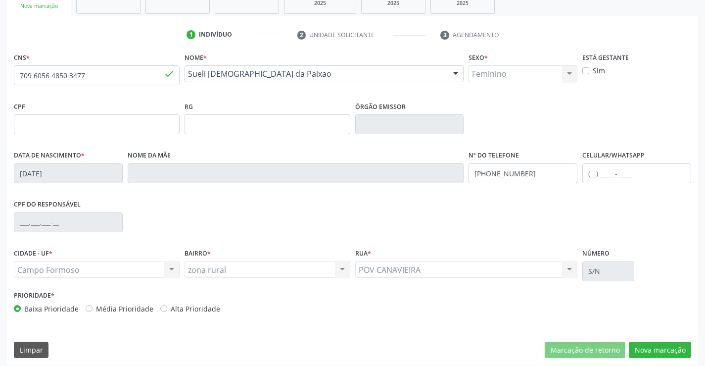
scroll to position [171, 0]
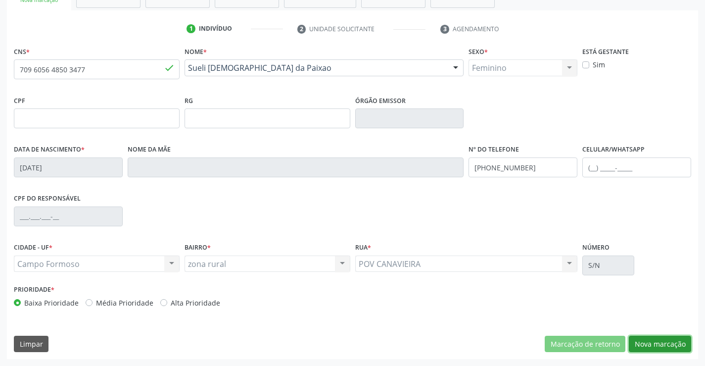
click at [659, 340] on button "Nova marcação" at bounding box center [660, 344] width 62 height 17
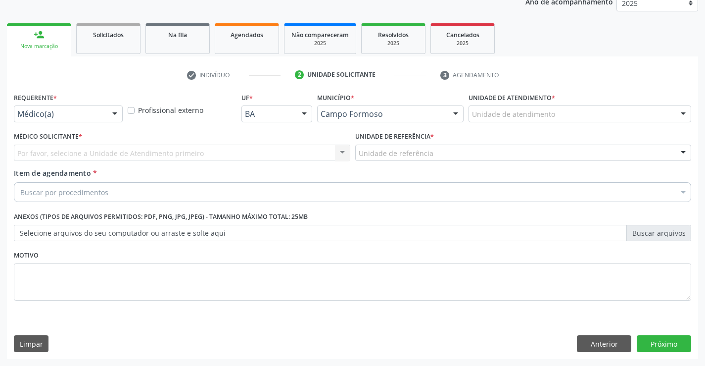
scroll to position [125, 0]
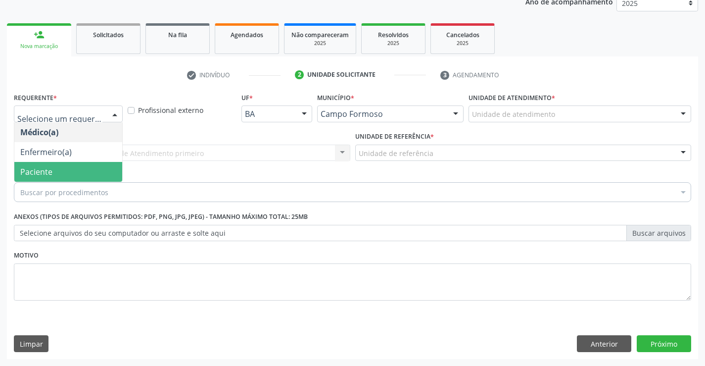
click at [47, 173] on span "Paciente" at bounding box center [36, 171] width 32 height 11
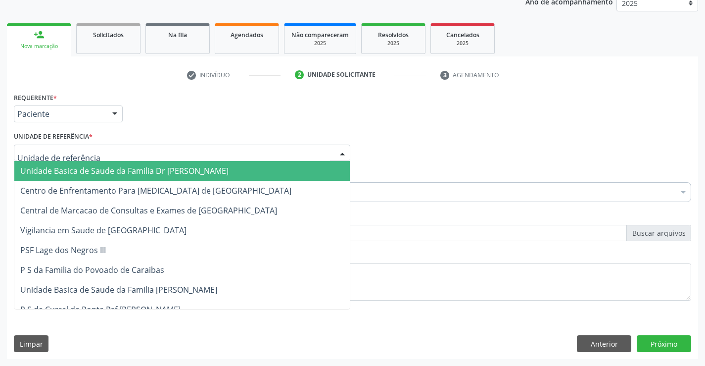
click at [92, 169] on span "Unidade Basica de Saude da Familia Dr [PERSON_NAME]" at bounding box center [124, 170] width 208 height 11
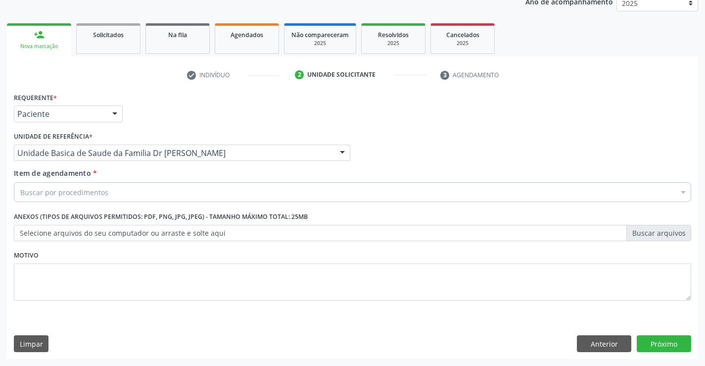
click at [107, 194] on div "Buscar por procedimentos" at bounding box center [353, 192] width 678 height 20
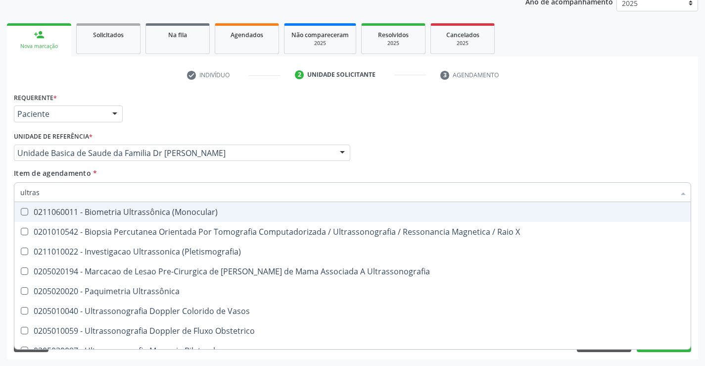
type input "ultrass"
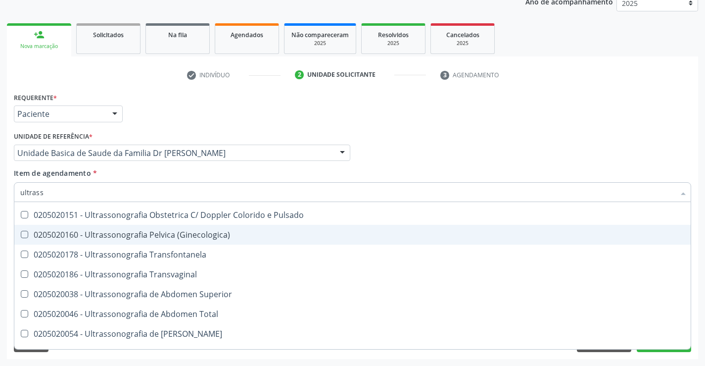
scroll to position [198, 0]
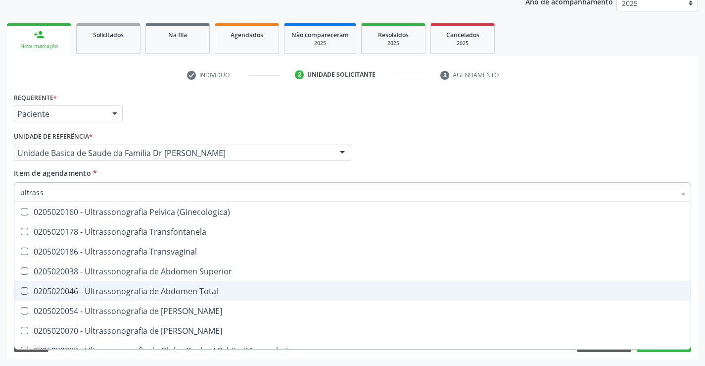
click at [238, 288] on div "0205020046 - Ultrassonografia de Abdomen Total" at bounding box center [352, 291] width 665 height 8
checkbox Total "true"
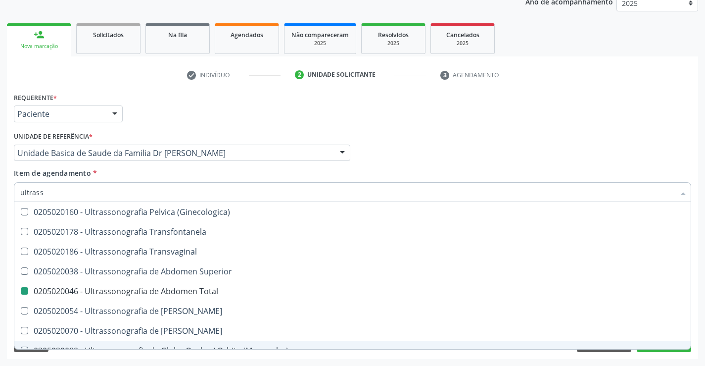
click at [697, 330] on div "Requerente * Paciente Médico(a) Enfermeiro(a) Paciente Nenhum resultado encontr…" at bounding box center [353, 224] width 692 height 269
checkbox X "true"
checkbox Total "false"
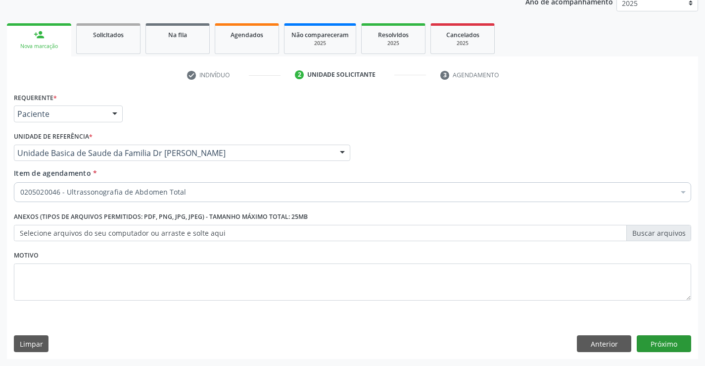
scroll to position [0, 0]
click at [666, 343] on button "Próximo" at bounding box center [664, 343] width 54 height 17
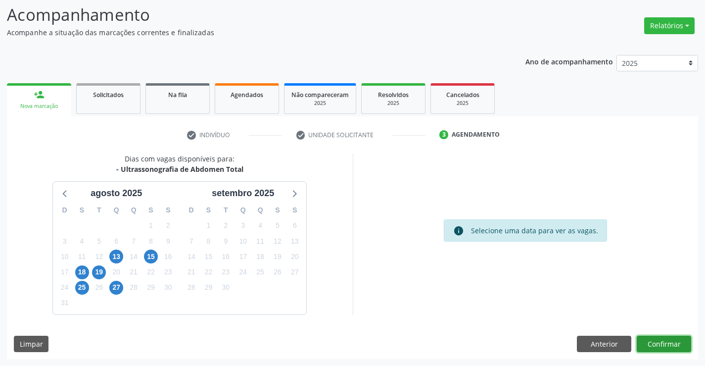
click at [666, 343] on button "Confirmar" at bounding box center [664, 344] width 54 height 17
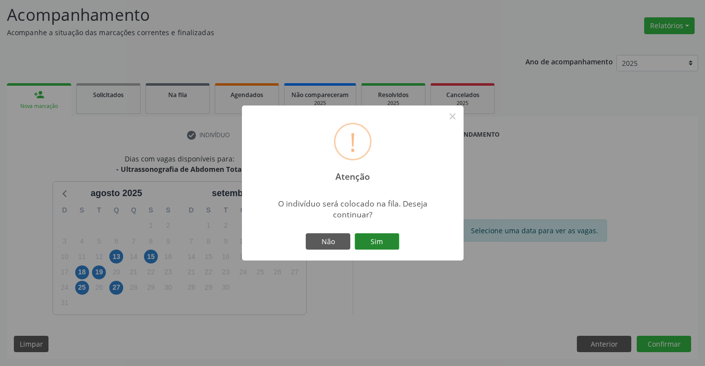
click at [385, 241] on button "Sim" at bounding box center [377, 241] width 45 height 17
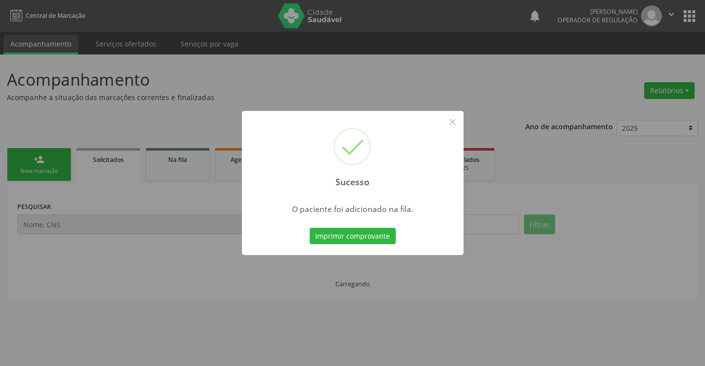
scroll to position [0, 0]
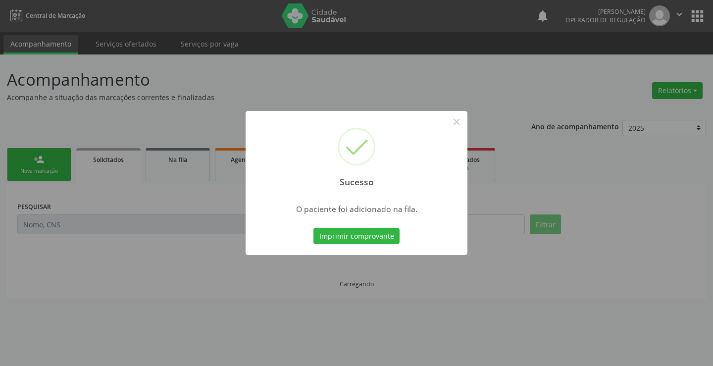
click at [385, 241] on button "Imprimir comprovante" at bounding box center [356, 236] width 86 height 17
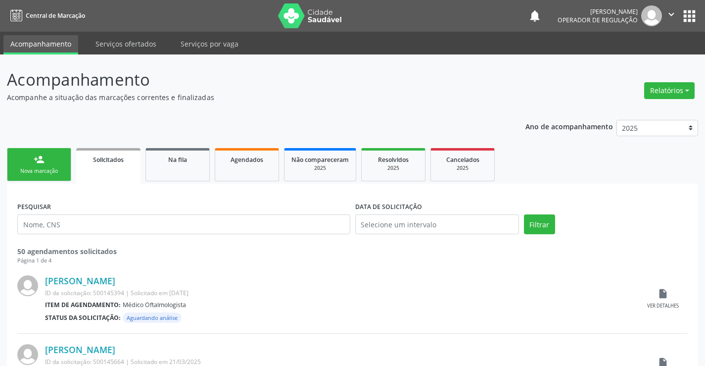
click at [12, 168] on link "person_add Nova marcação" at bounding box center [39, 164] width 64 height 33
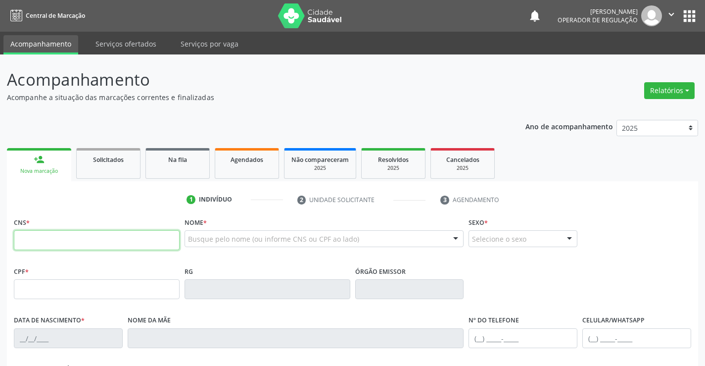
click at [87, 242] on input "text" at bounding box center [97, 240] width 166 height 20
click at [178, 166] on link "Na fila" at bounding box center [178, 163] width 64 height 31
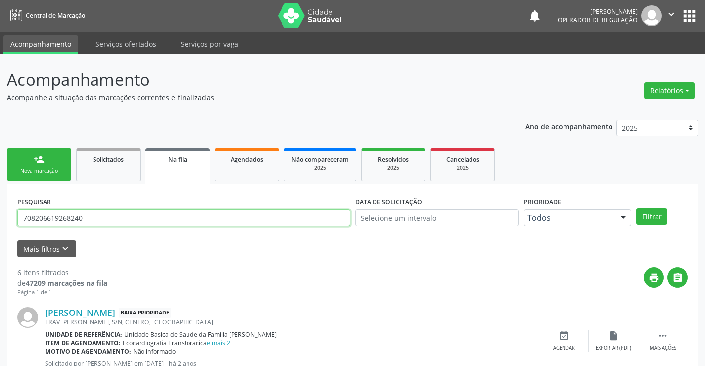
drag, startPoint x: 94, startPoint y: 217, endPoint x: 0, endPoint y: 217, distance: 93.6
click at [45, 218] on input "text" at bounding box center [183, 217] width 333 height 17
type input "708500345084174"
click at [650, 213] on button "Filtrar" at bounding box center [652, 216] width 31 height 17
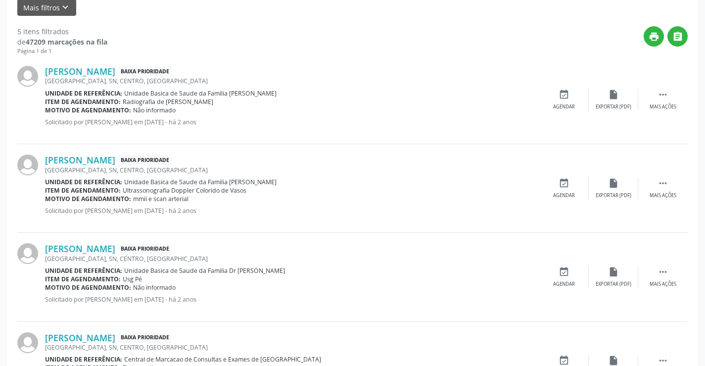
scroll to position [94, 0]
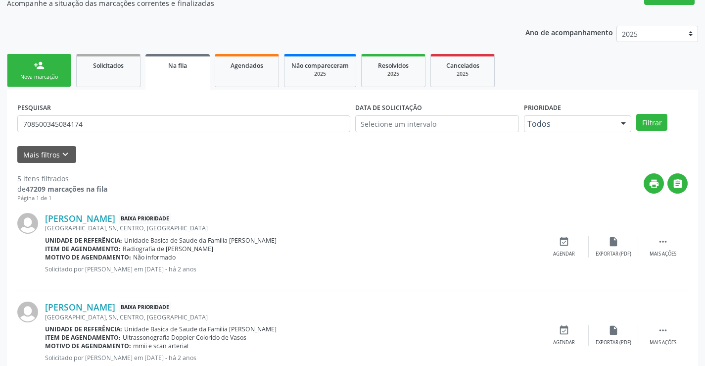
click at [41, 68] on div "person_add" at bounding box center [39, 65] width 11 height 11
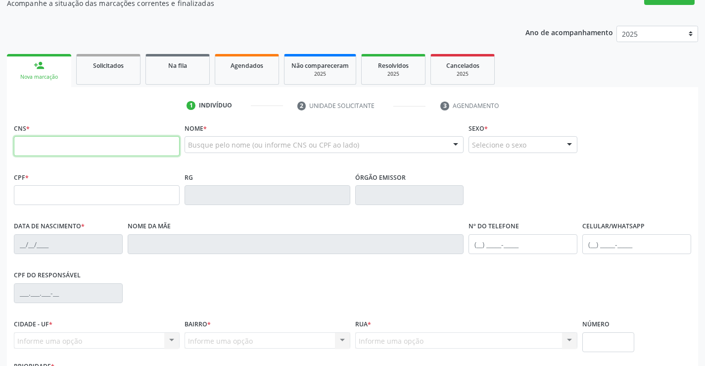
click at [88, 143] on input "text" at bounding box center [97, 146] width 166 height 20
drag, startPoint x: 186, startPoint y: 70, endPoint x: 204, endPoint y: 89, distance: 26.3
click at [186, 70] on div "Na fila" at bounding box center [178, 65] width 50 height 10
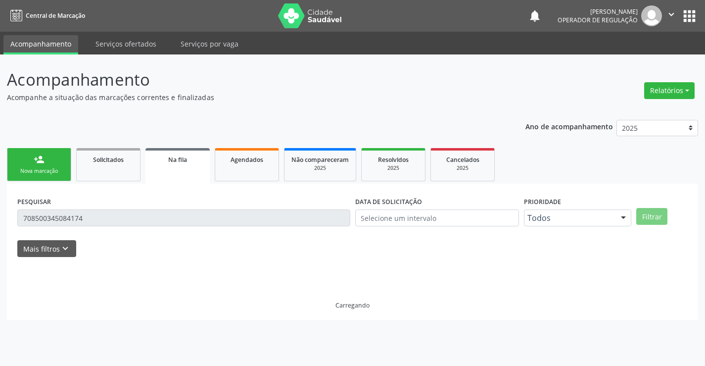
scroll to position [0, 0]
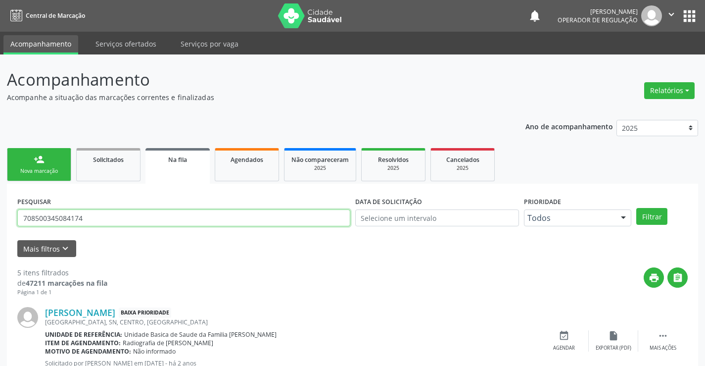
drag, startPoint x: 99, startPoint y: 217, endPoint x: 0, endPoint y: 228, distance: 99.1
drag, startPoint x: 83, startPoint y: 217, endPoint x: 19, endPoint y: 222, distance: 63.6
click at [19, 222] on input "708500345084174" at bounding box center [183, 217] width 333 height 17
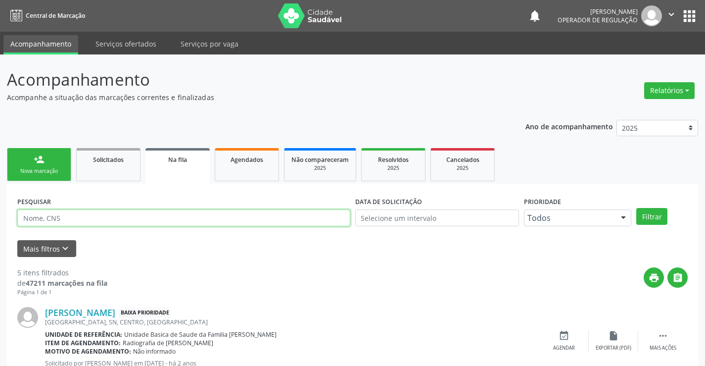
click at [61, 219] on input "text" at bounding box center [183, 217] width 333 height 17
type input "706304705899971"
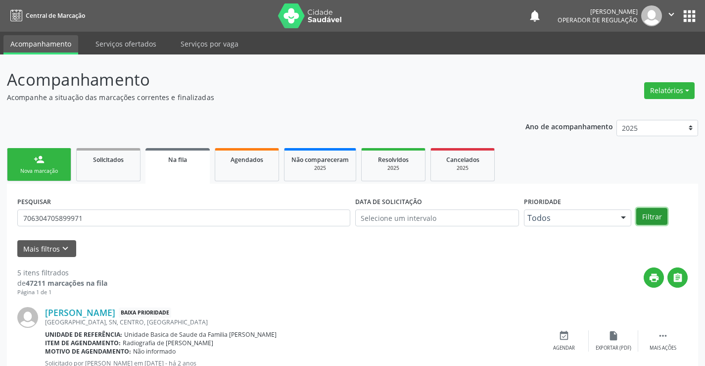
click at [654, 214] on button "Filtrar" at bounding box center [652, 216] width 31 height 17
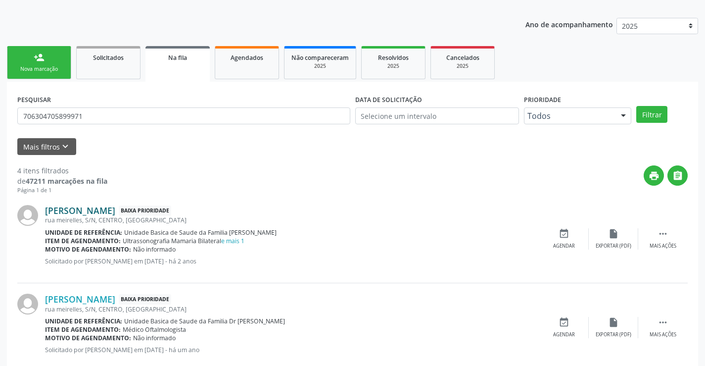
scroll to position [5, 0]
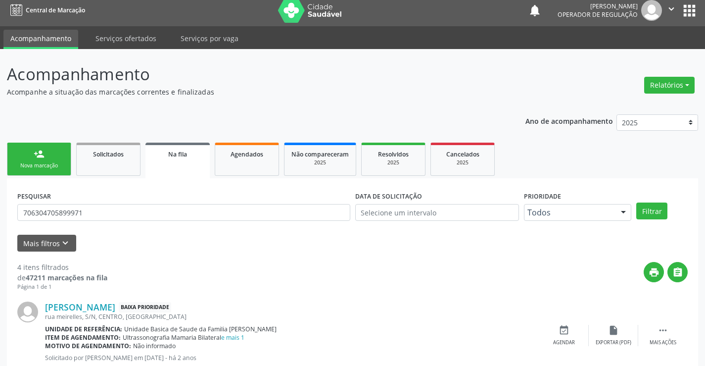
click at [52, 162] on div "Nova marcação" at bounding box center [39, 165] width 50 height 7
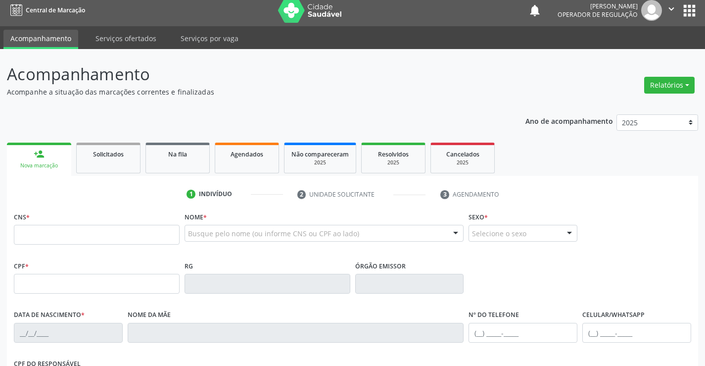
click at [671, 6] on icon "" at bounding box center [671, 8] width 11 height 11
click at [626, 52] on link "Sair" at bounding box center [646, 55] width 68 height 14
